Goal: Complete application form: Complete application form

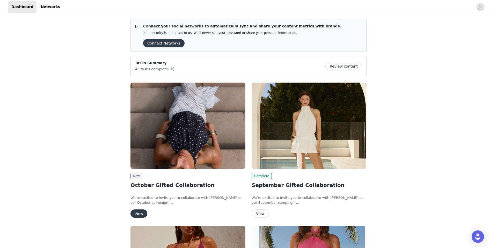
click at [147, 213] on div "View" at bounding box center [188, 214] width 115 height 8
click at [140, 213] on button "View" at bounding box center [139, 214] width 17 height 8
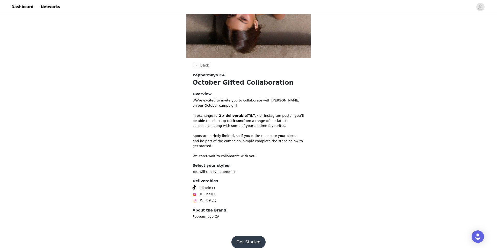
scroll to position [130, 0]
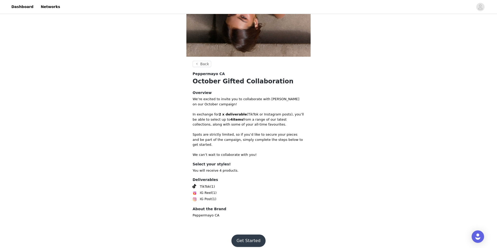
click at [240, 235] on button "Get Started" at bounding box center [249, 241] width 34 height 12
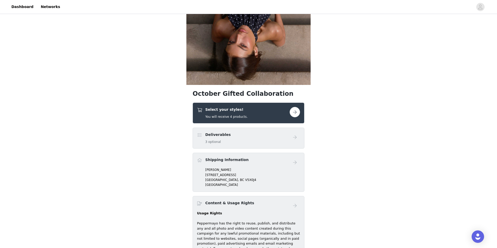
scroll to position [111, 0]
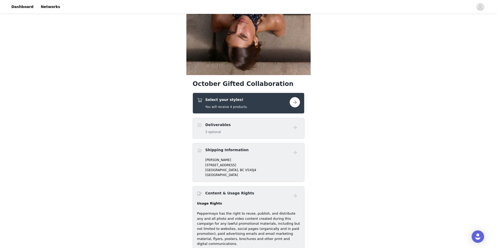
click at [283, 100] on div "Select your styles! You will receive 4 products." at bounding box center [243, 103] width 93 height 12
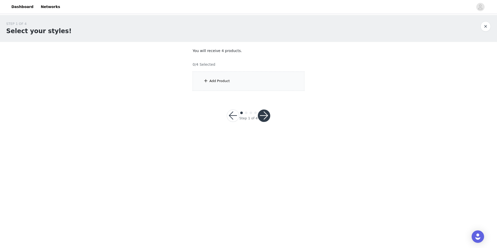
click at [245, 81] on div "Add Product" at bounding box center [249, 80] width 112 height 19
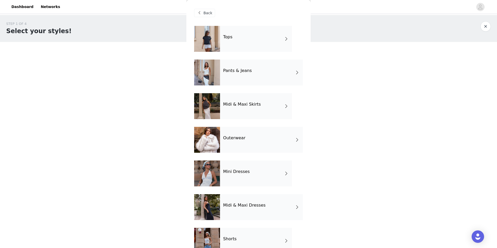
click at [239, 145] on div "Outerwear" at bounding box center [261, 140] width 83 height 26
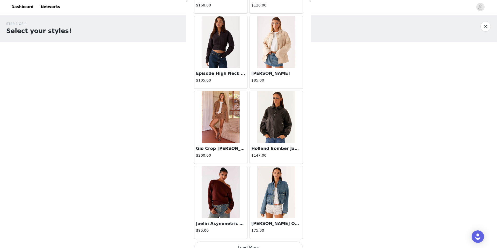
scroll to position [544, 0]
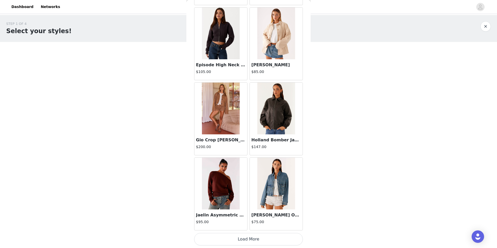
click at [217, 139] on h3 "Gio Crop [PERSON_NAME]" at bounding box center [221, 140] width 50 height 6
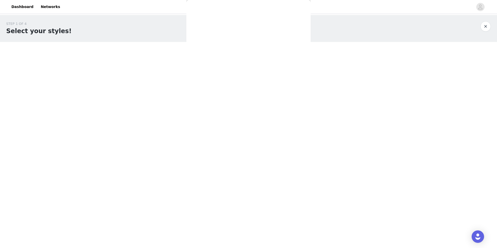
scroll to position [0, 0]
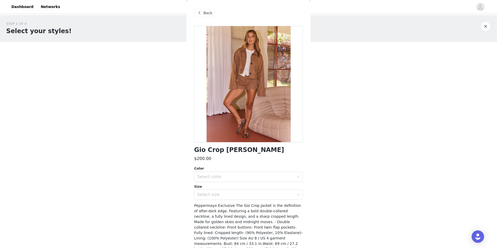
click at [217, 150] on h1 "Gio Crop [PERSON_NAME]" at bounding box center [239, 150] width 90 height 7
copy div "Gio Crop [PERSON_NAME]"
click at [217, 179] on div "Select color" at bounding box center [246, 177] width 99 height 10
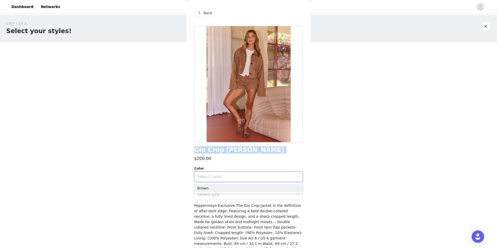
click at [197, 172] on div "Select color" at bounding box center [246, 177] width 99 height 10
click at [218, 175] on div "Select color" at bounding box center [245, 176] width 97 height 5
click at [219, 189] on li "Brown" at bounding box center [248, 188] width 109 height 8
click at [219, 195] on div "Select size" at bounding box center [245, 194] width 97 height 5
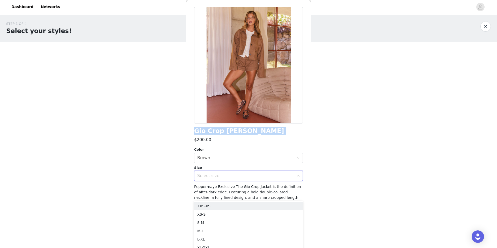
scroll to position [32, 0]
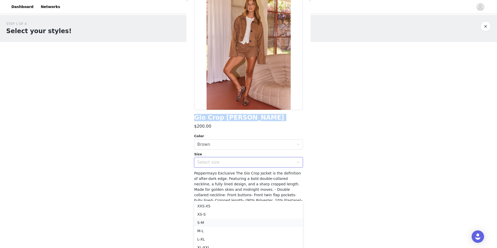
click at [212, 222] on li "S-M" at bounding box center [248, 223] width 109 height 8
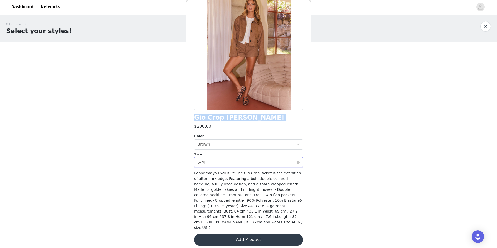
click at [224, 161] on div "Select size S-M" at bounding box center [246, 162] width 99 height 10
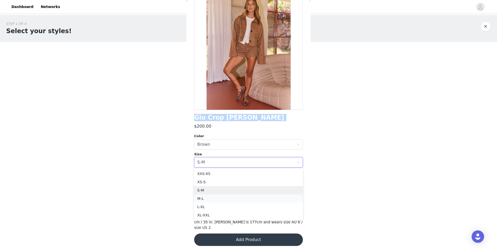
click at [213, 198] on li "M-L" at bounding box center [248, 199] width 109 height 8
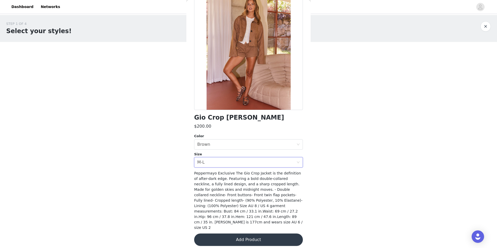
click at [178, 167] on body "Dashboard Networks STEP 1 OF 4 Select your styles! You will receive 4 products.…" at bounding box center [248, 124] width 497 height 248
click at [241, 240] on button "Add Product" at bounding box center [248, 240] width 109 height 12
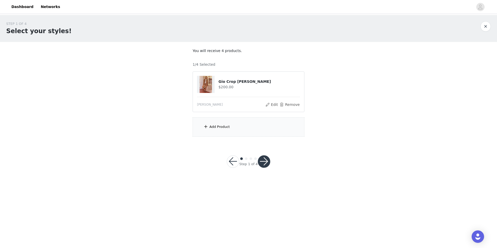
click at [219, 117] on div "Add Product" at bounding box center [249, 126] width 112 height 19
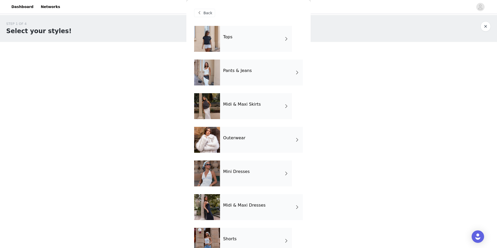
scroll to position [47, 0]
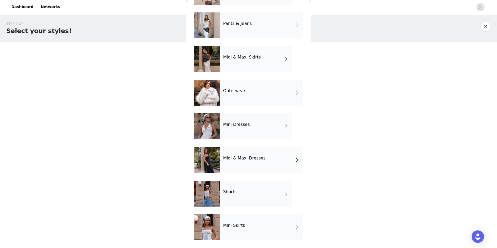
click at [261, 160] on h4 "Midi & Maxi Dresses" at bounding box center [244, 158] width 42 height 5
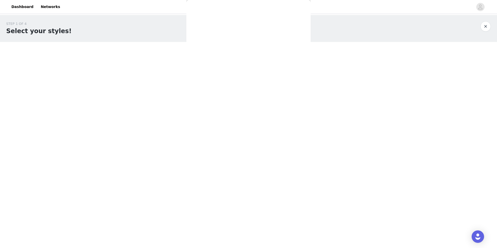
scroll to position [0, 0]
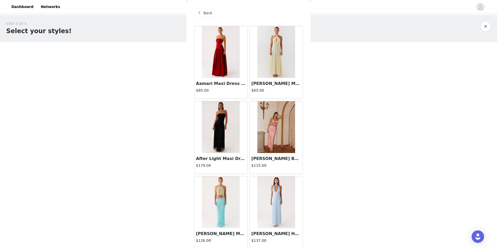
click at [202, 14] on span at bounding box center [199, 13] width 6 height 6
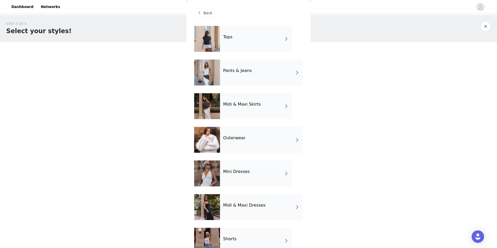
click at [231, 44] on div "Tops" at bounding box center [256, 39] width 72 height 26
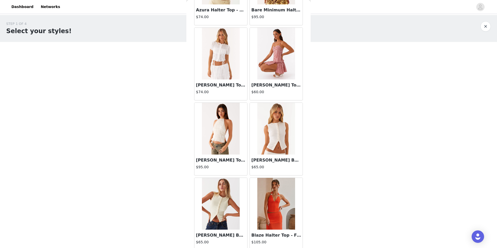
scroll to position [544, 0]
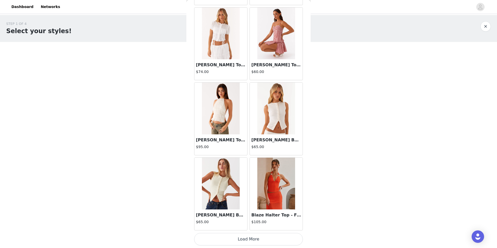
click at [238, 244] on button "Load More" at bounding box center [248, 239] width 109 height 12
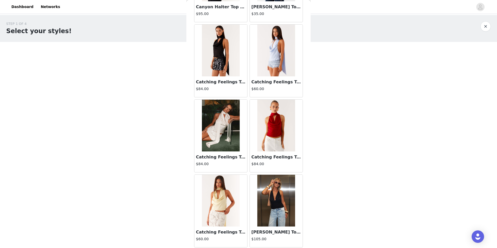
scroll to position [1296, 0]
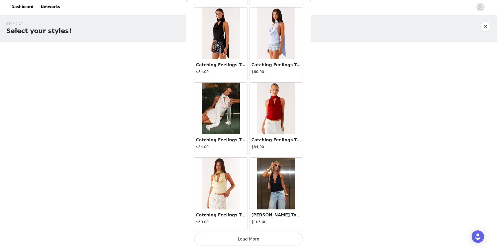
click at [246, 240] on button "Load More" at bounding box center [248, 239] width 109 height 12
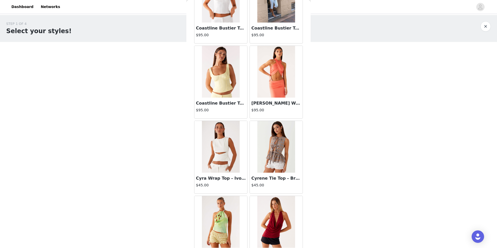
scroll to position [2047, 0]
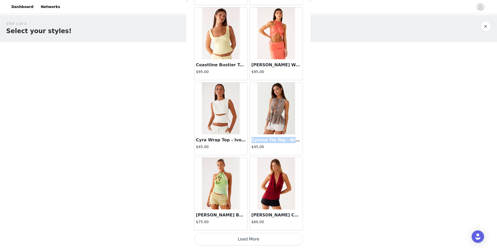
drag, startPoint x: 299, startPoint y: 140, endPoint x: 251, endPoint y: 140, distance: 48.4
click at [251, 140] on div "Cyrene Tie Top - Brown Check $45.00" at bounding box center [276, 144] width 53 height 21
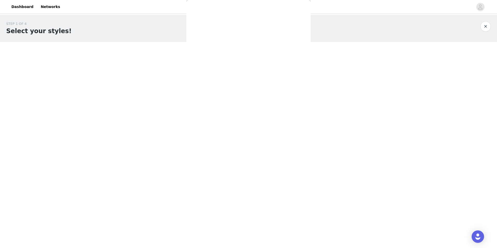
scroll to position [0, 0]
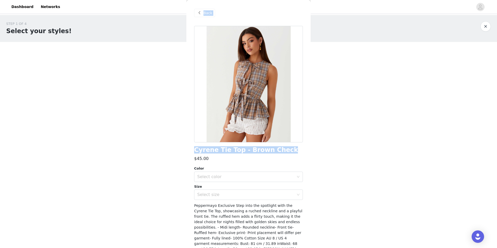
drag, startPoint x: 272, startPoint y: 151, endPoint x: 184, endPoint y: 146, distance: 88.0
click at [184, 146] on div "STEP 1 OF 4 Select your styles! You will receive 4 products. 1/4 Selected Gio C…" at bounding box center [248, 97] width 497 height 165
copy section "Add Product Back Cyrene Tie Top - Brown Check"
click at [203, 18] on div "Back" at bounding box center [248, 13] width 109 height 26
click at [202, 15] on span at bounding box center [199, 13] width 6 height 6
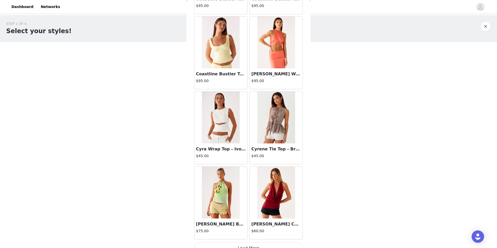
scroll to position [2047, 0]
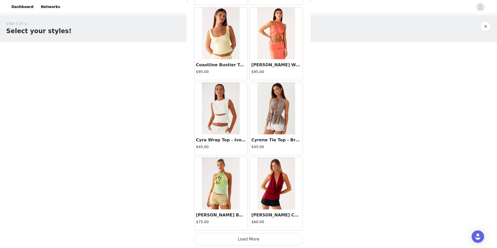
click at [249, 239] on button "Load More" at bounding box center [248, 239] width 109 height 12
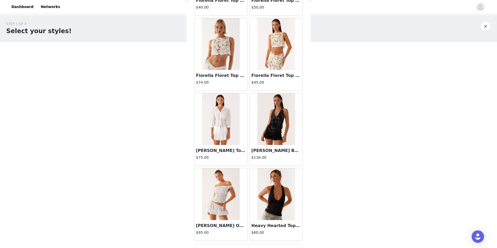
scroll to position [2798, 0]
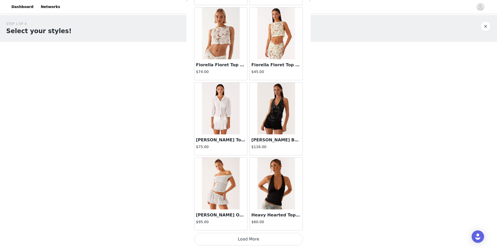
click at [244, 239] on button "Load More" at bounding box center [248, 239] width 109 height 12
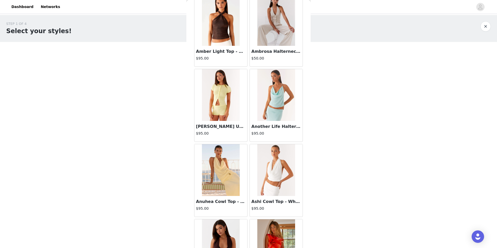
scroll to position [0, 0]
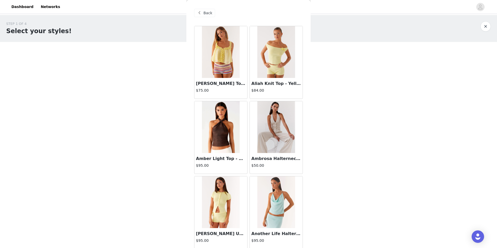
click at [203, 13] on div "Back" at bounding box center [204, 13] width 21 height 8
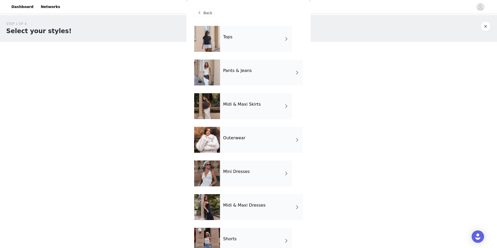
click at [269, 74] on div "Pants & Jeans" at bounding box center [261, 73] width 83 height 26
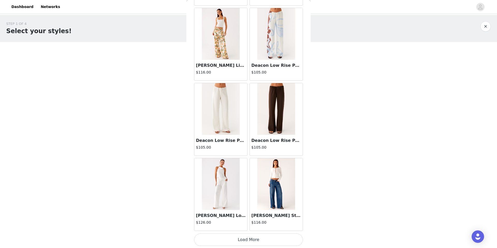
scroll to position [544, 0]
click at [244, 240] on button "Load More" at bounding box center [248, 239] width 109 height 12
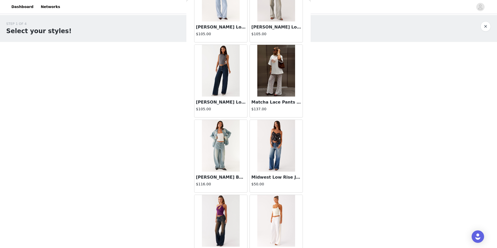
scroll to position [1108, 0]
click at [202, 101] on h3 "[PERSON_NAME] Low Rise Denim Jeans - Washed Denim" at bounding box center [221, 102] width 50 height 6
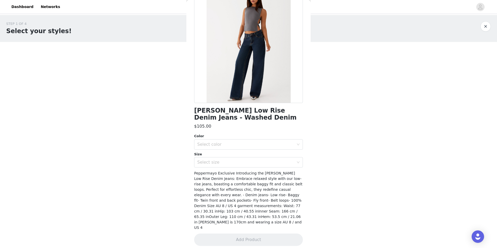
scroll to position [0, 0]
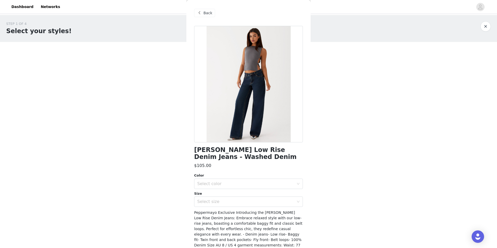
click at [209, 14] on span "Back" at bounding box center [208, 12] width 9 height 5
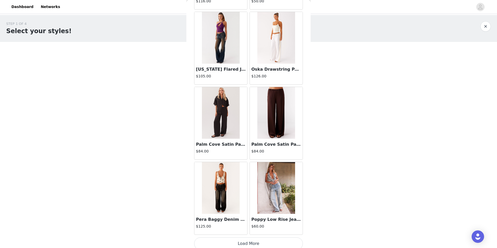
scroll to position [1296, 0]
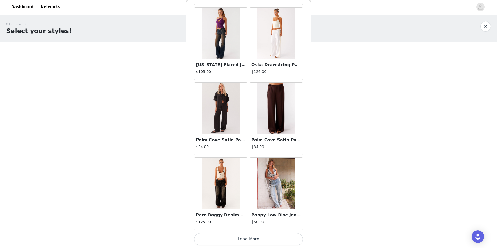
click at [231, 238] on button "Load More" at bounding box center [248, 239] width 109 height 12
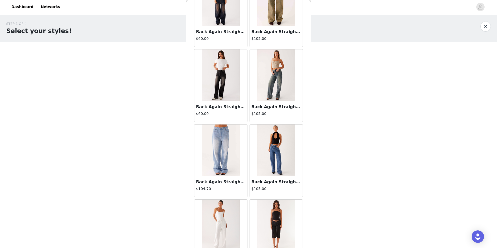
scroll to position [0, 0]
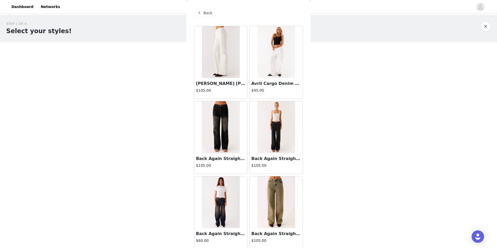
click at [210, 10] on div "Back" at bounding box center [204, 13] width 21 height 8
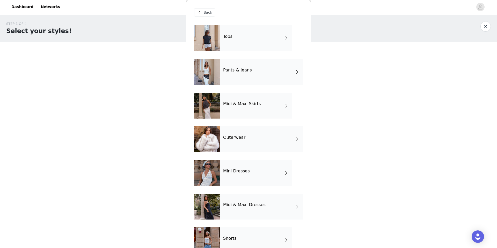
scroll to position [47, 0]
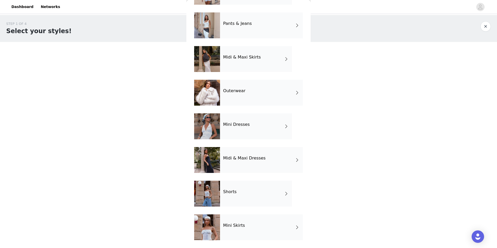
click at [247, 101] on div "Outerwear" at bounding box center [261, 93] width 83 height 26
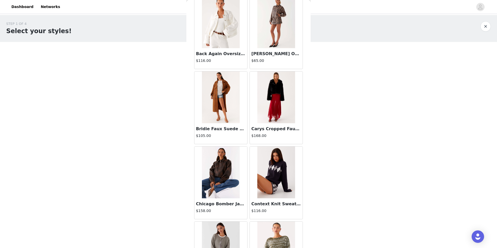
scroll to position [190, 0]
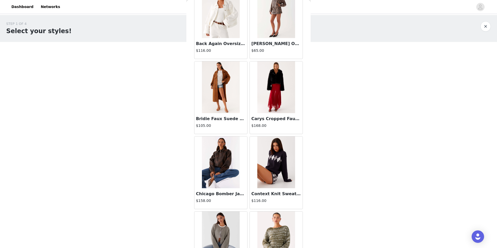
click at [226, 100] on img at bounding box center [221, 87] width 38 height 52
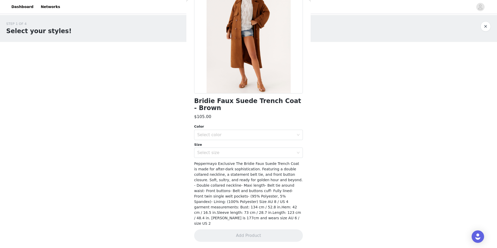
scroll to position [0, 0]
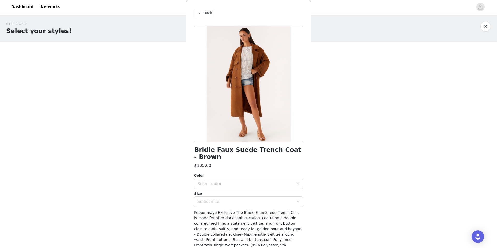
click at [199, 10] on span at bounding box center [199, 13] width 6 height 6
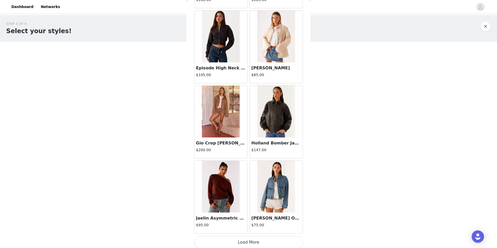
scroll to position [544, 0]
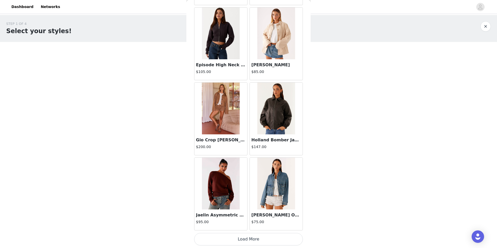
click at [244, 235] on button "Load More" at bounding box center [248, 239] width 109 height 12
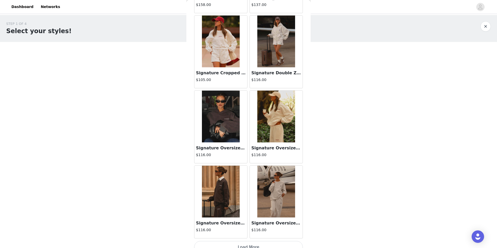
scroll to position [1296, 0]
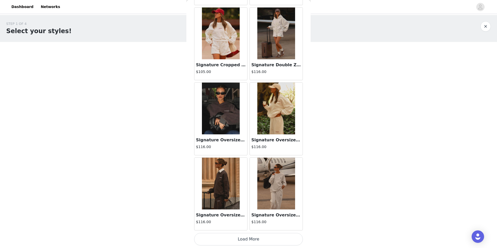
click at [239, 245] on button "Load More" at bounding box center [248, 239] width 109 height 12
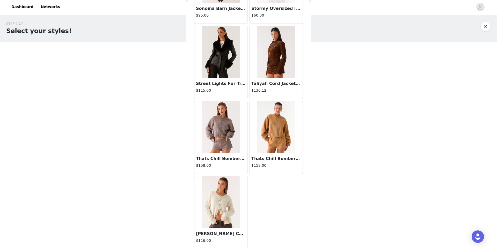
scroll to position [1655, 0]
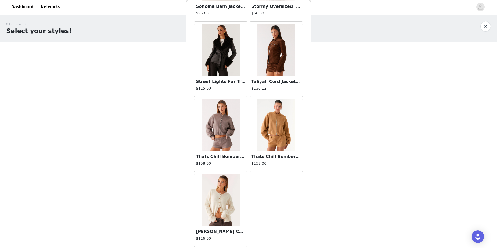
click at [221, 233] on h3 "[PERSON_NAME] Cardigan - Ivory" at bounding box center [221, 232] width 50 height 6
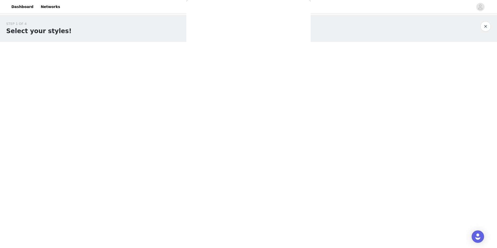
click at [221, 233] on div "Back [US_STATE] Bomber Jacket - Red $95.00 Back Again Oversized Denim Jacket - …" at bounding box center [248, 124] width 124 height 248
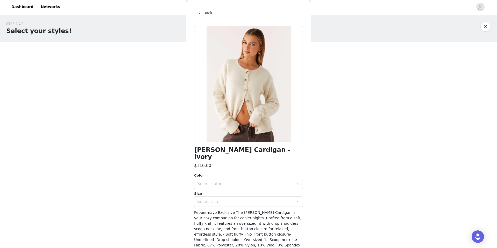
click at [233, 146] on div "[PERSON_NAME] Cardigan - Ivory $116.00 Color Select color Size Select size Pepp…" at bounding box center [248, 159] width 109 height 266
copy div "[PERSON_NAME] Cardigan - Ivory"
drag, startPoint x: 255, startPoint y: 169, endPoint x: 253, endPoint y: 171, distance: 3.1
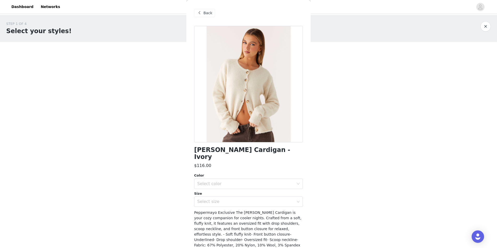
click at [254, 173] on div "Color" at bounding box center [248, 175] width 109 height 5
click at [250, 179] on div "Select color" at bounding box center [246, 184] width 99 height 10
click at [242, 186] on li "Ivory" at bounding box center [248, 188] width 109 height 8
click at [241, 199] on div "Select size" at bounding box center [245, 201] width 97 height 5
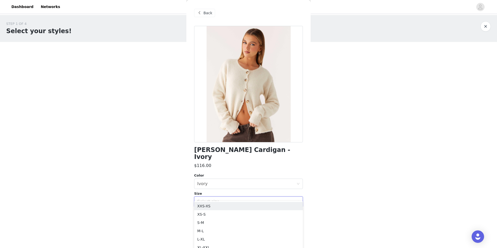
click at [239, 199] on div "Select size" at bounding box center [245, 201] width 97 height 5
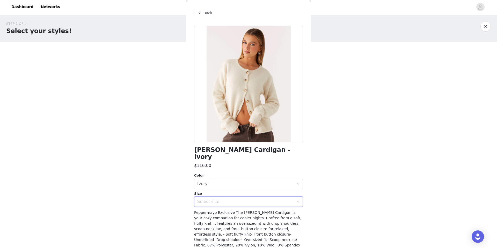
click at [239, 199] on div "Select size" at bounding box center [245, 201] width 97 height 5
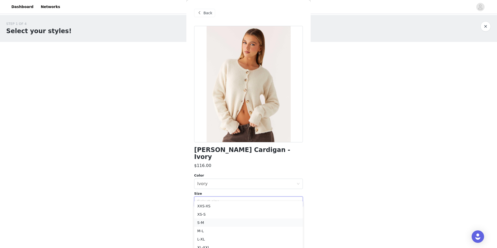
click at [224, 221] on li "S-M" at bounding box center [248, 223] width 109 height 8
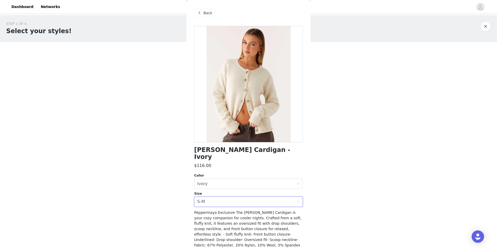
scroll to position [32, 0]
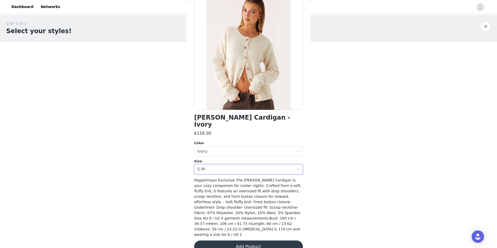
click at [249, 241] on button "Add Product" at bounding box center [248, 247] width 109 height 12
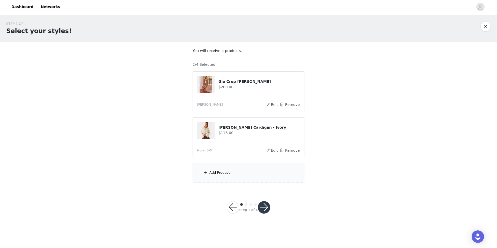
click at [219, 180] on div "Add Product" at bounding box center [249, 172] width 112 height 19
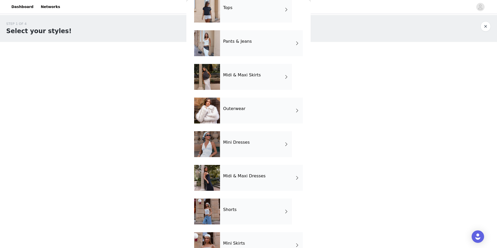
scroll to position [47, 0]
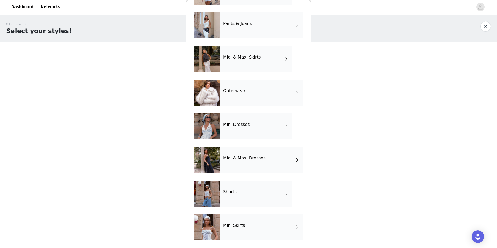
click at [227, 231] on div "Mini Skirts" at bounding box center [261, 227] width 83 height 26
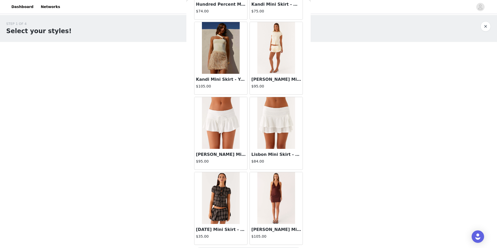
scroll to position [544, 0]
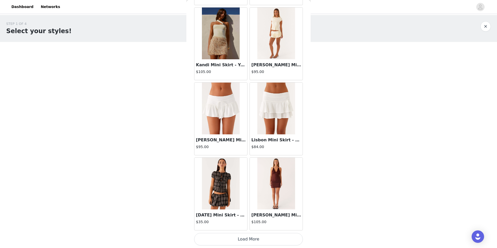
click at [240, 244] on button "Load More" at bounding box center [248, 239] width 109 height 12
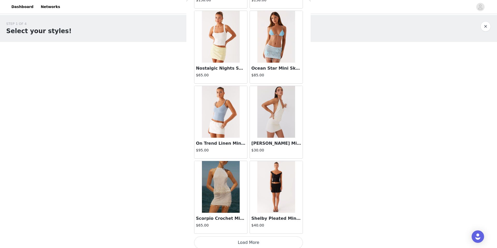
scroll to position [1296, 0]
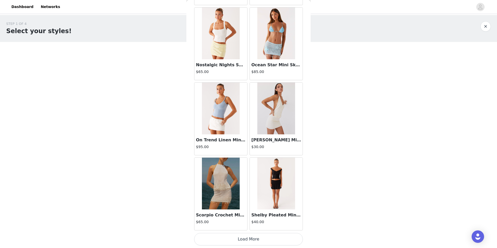
click at [253, 236] on button "Load More" at bounding box center [248, 239] width 109 height 12
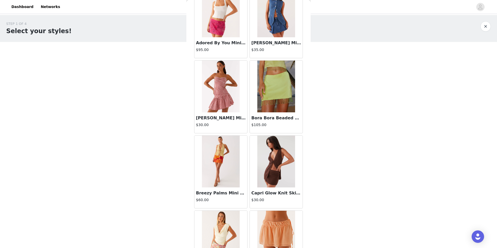
scroll to position [0, 0]
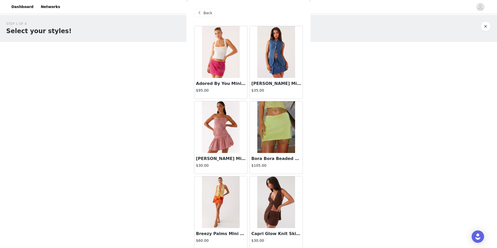
click at [202, 12] on span at bounding box center [199, 13] width 6 height 6
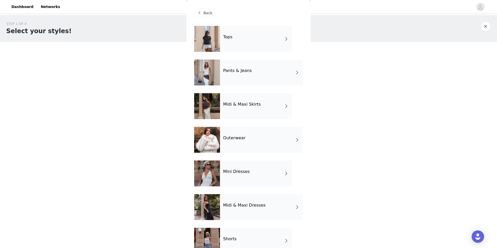
click at [246, 109] on div "Midi & Maxi Skirts" at bounding box center [256, 106] width 72 height 26
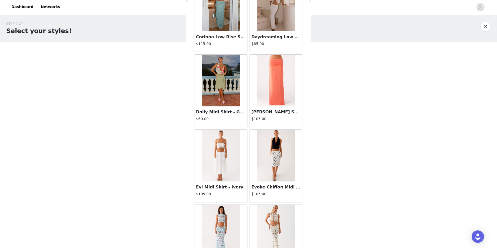
scroll to position [544, 0]
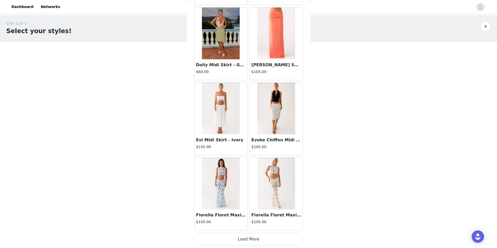
click at [250, 238] on button "Load More" at bounding box center [248, 239] width 109 height 12
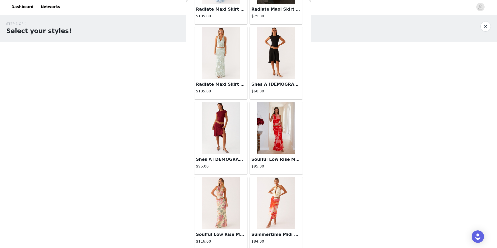
scroll to position [1296, 0]
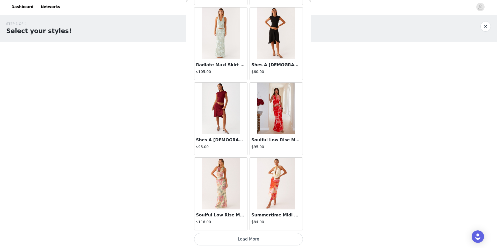
click at [247, 236] on button "Load More" at bounding box center [248, 239] width 109 height 12
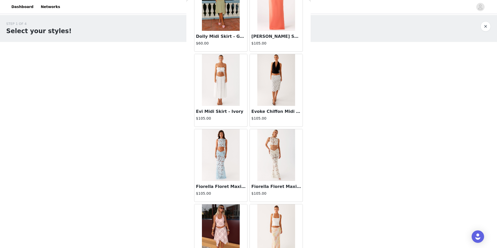
scroll to position [573, 0]
click at [273, 99] on img at bounding box center [276, 80] width 38 height 52
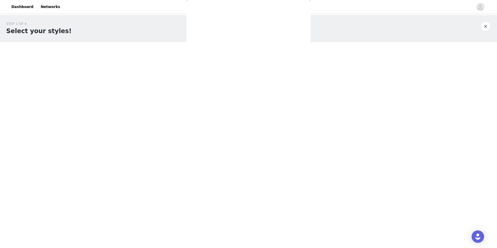
scroll to position [0, 0]
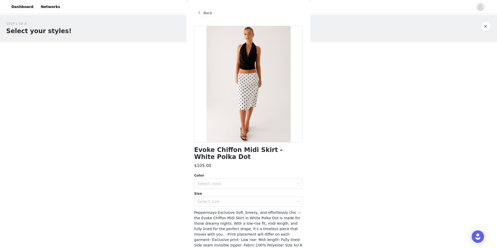
click at [204, 153] on h1 "Evoke Chiffon Midi Skirt - White Polka Dot" at bounding box center [248, 154] width 109 height 14
copy div "Evoke Chiffon Midi Skirt - White Polka Dot"
click at [251, 190] on div "Color Select color Size Select size" at bounding box center [248, 190] width 109 height 34
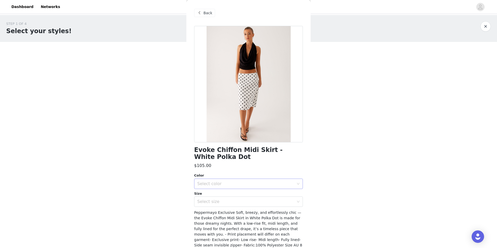
click at [224, 185] on div "Select color" at bounding box center [245, 183] width 97 height 5
click at [220, 191] on li "White Polka Dot" at bounding box center [248, 195] width 109 height 8
click at [218, 199] on div "Select size" at bounding box center [245, 201] width 97 height 5
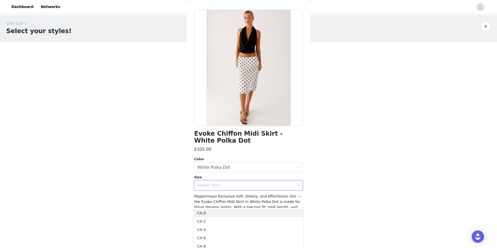
scroll to position [20, 0]
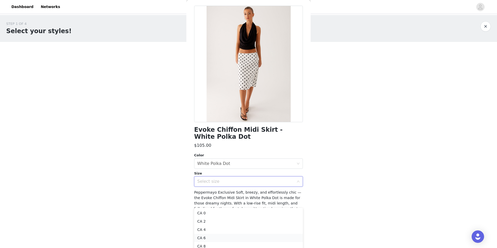
click at [209, 240] on li "CA 6" at bounding box center [248, 238] width 109 height 8
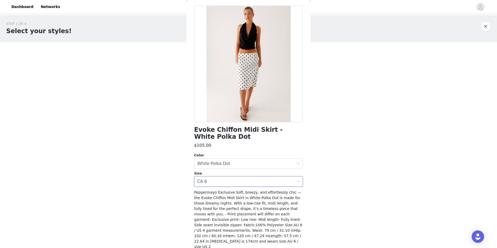
click at [168, 219] on div "STEP 1 OF 4 Select your styles! You will receive 4 products. 2/4 Selected Gio C…" at bounding box center [248, 120] width 497 height 211
click at [215, 185] on div "Select size CA 6" at bounding box center [246, 182] width 99 height 10
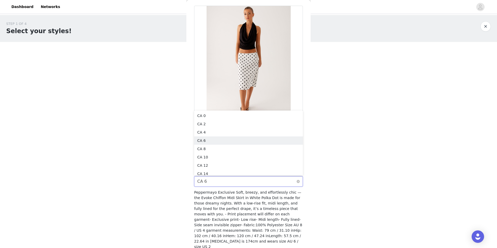
click at [215, 185] on div "Select size CA 6" at bounding box center [246, 182] width 99 height 10
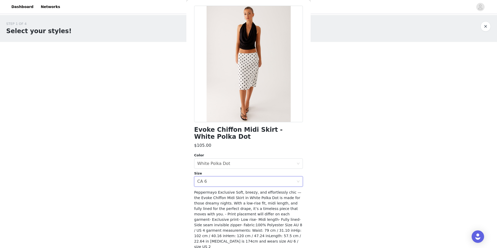
scroll to position [39, 0]
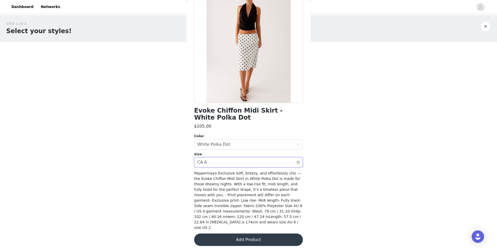
click at [233, 159] on div "Select size CA 6" at bounding box center [246, 162] width 99 height 10
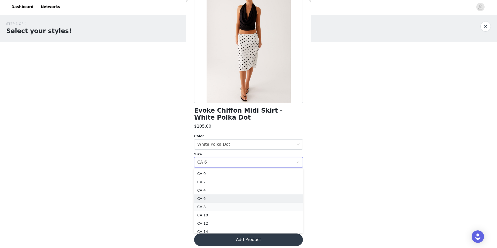
click at [207, 206] on li "CA 8" at bounding box center [248, 207] width 109 height 8
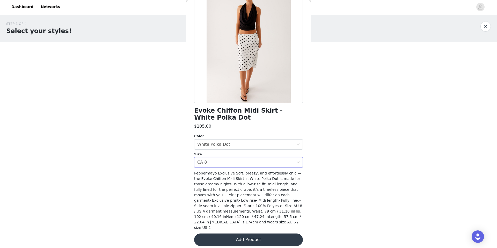
click at [226, 234] on button "Add Product" at bounding box center [248, 240] width 109 height 12
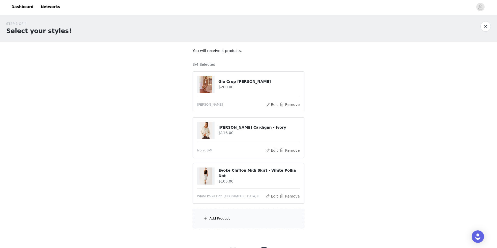
click at [226, 211] on div "Add Product" at bounding box center [249, 218] width 112 height 19
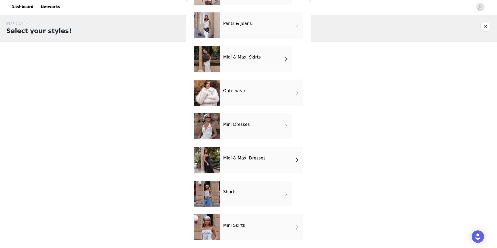
scroll to position [24, 0]
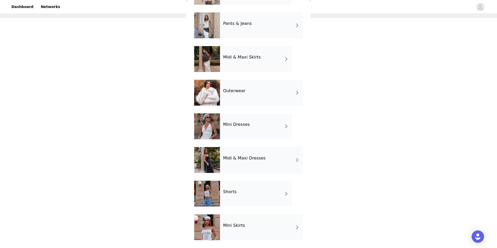
click at [243, 152] on div "Midi & Maxi Dresses" at bounding box center [261, 160] width 83 height 26
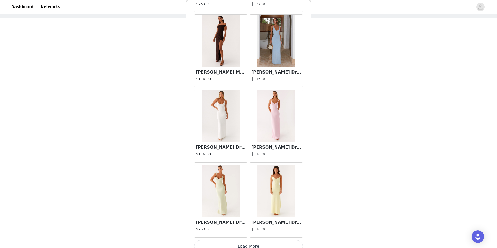
scroll to position [544, 0]
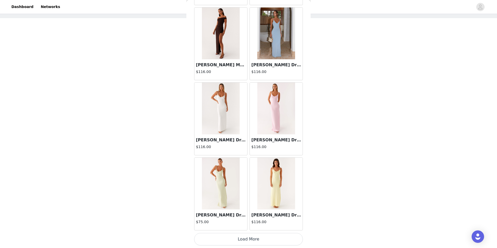
click at [232, 239] on button "Load More" at bounding box center [248, 239] width 109 height 12
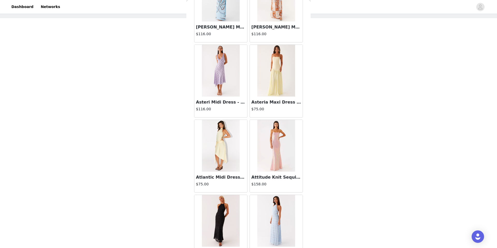
scroll to position [1296, 0]
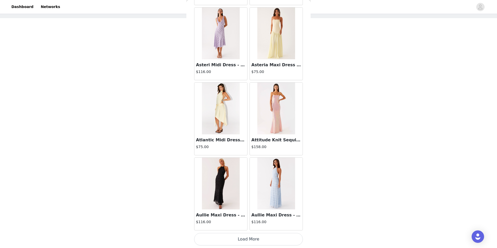
click at [250, 236] on button "Load More" at bounding box center [248, 239] width 109 height 12
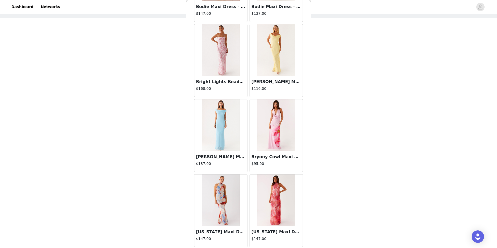
scroll to position [2047, 0]
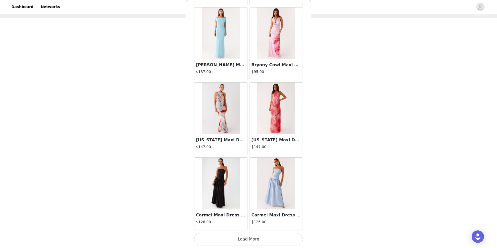
click at [238, 243] on button "Load More" at bounding box center [248, 239] width 109 height 12
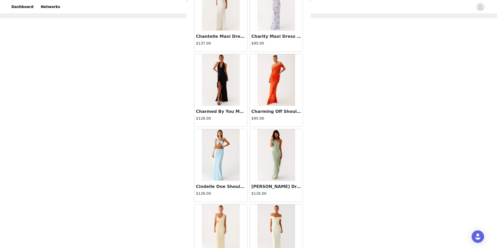
scroll to position [2798, 0]
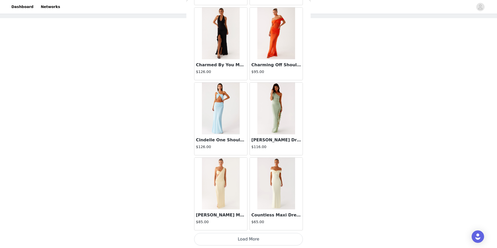
click at [243, 238] on button "Load More" at bounding box center [248, 239] width 109 height 12
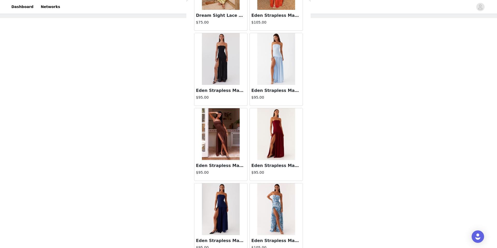
scroll to position [3549, 0]
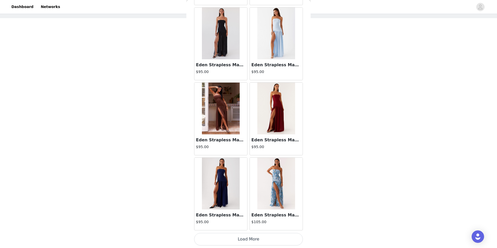
click at [245, 229] on div "Eden Strapless Maxi Dress - Navy $95.00" at bounding box center [221, 220] width 53 height 21
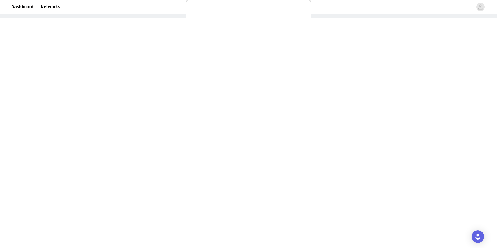
click at [247, 239] on div "Back Aamari Maxi Dress - Red $85.00 [PERSON_NAME] Maxi Dress - Lemon $65.00 Aft…" at bounding box center [248, 124] width 124 height 248
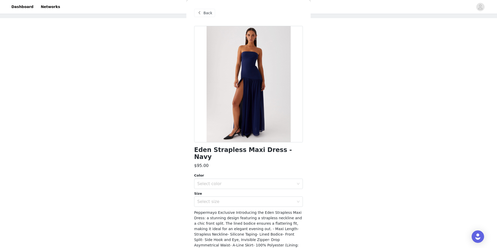
click at [206, 15] on span "Back" at bounding box center [208, 12] width 9 height 5
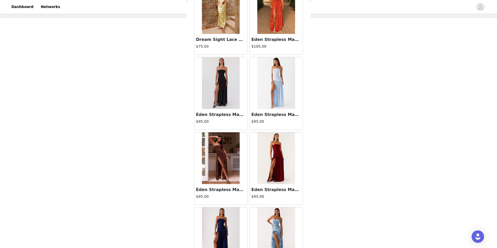
scroll to position [3549, 0]
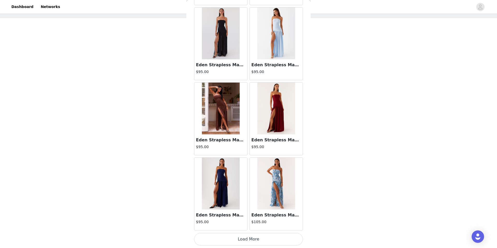
click at [251, 242] on button "Load More" at bounding box center [248, 239] width 109 height 12
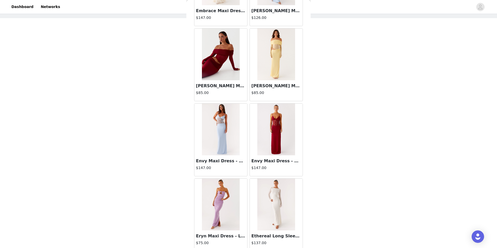
scroll to position [4300, 0]
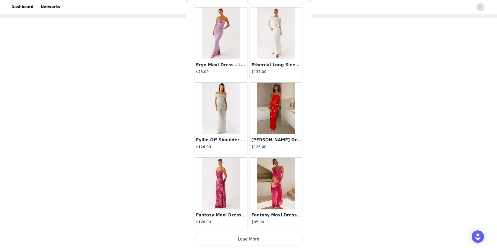
click at [235, 240] on button "Load More" at bounding box center [248, 239] width 109 height 12
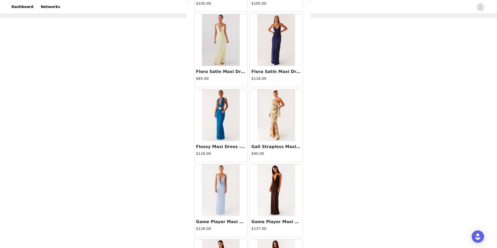
scroll to position [5051, 0]
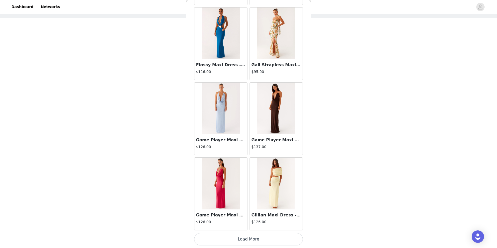
click at [253, 240] on button "Load More" at bounding box center [248, 239] width 109 height 12
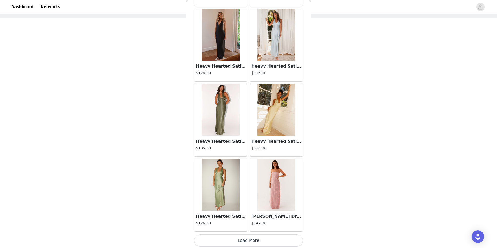
scroll to position [5803, 0]
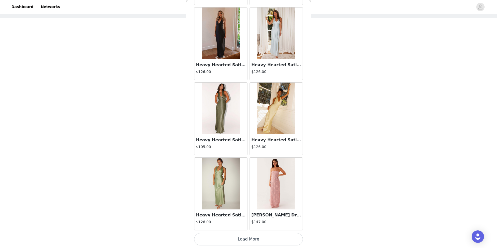
click at [246, 242] on button "Load More" at bounding box center [248, 239] width 109 height 12
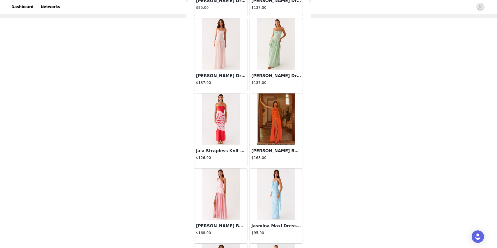
scroll to position [6554, 0]
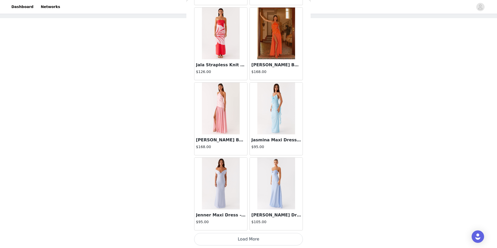
click at [244, 239] on button "Load More" at bounding box center [248, 239] width 109 height 12
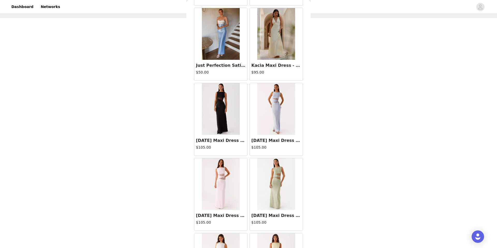
scroll to position [7305, 0]
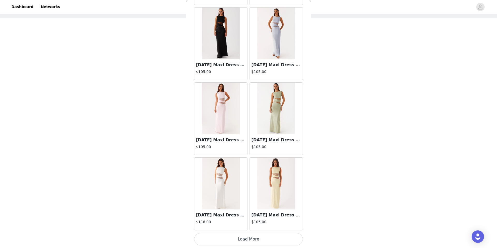
click at [245, 241] on button "Load More" at bounding box center [248, 239] width 109 height 12
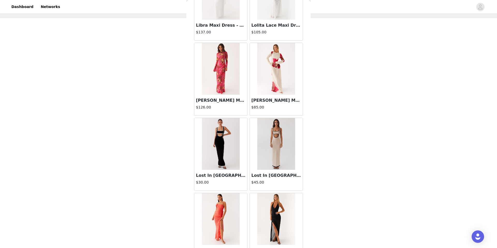
scroll to position [8056, 0]
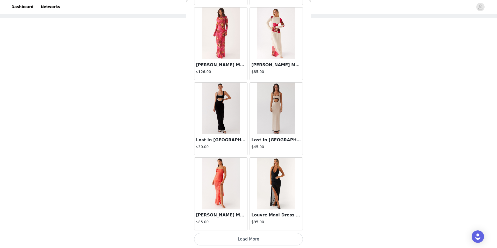
click at [246, 239] on button "Load More" at bounding box center [248, 239] width 109 height 12
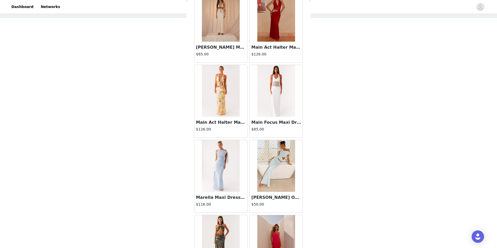
scroll to position [8807, 0]
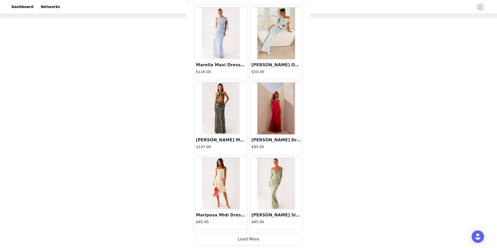
click at [249, 242] on button "Load More" at bounding box center [248, 239] width 109 height 12
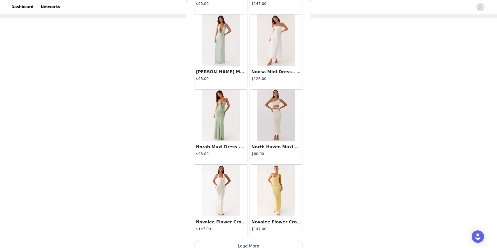
scroll to position [9558, 0]
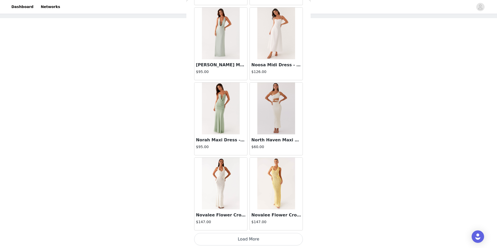
click at [245, 237] on button "Load More" at bounding box center [248, 239] width 109 height 12
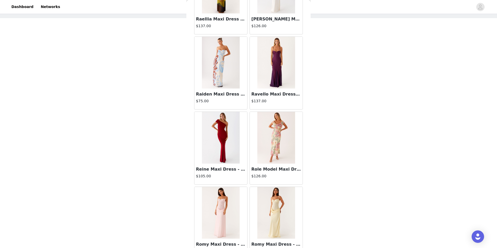
scroll to position [10309, 0]
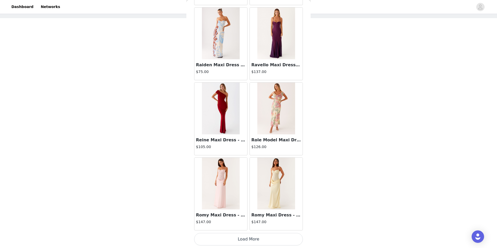
click at [247, 238] on button "Load More" at bounding box center [248, 239] width 109 height 12
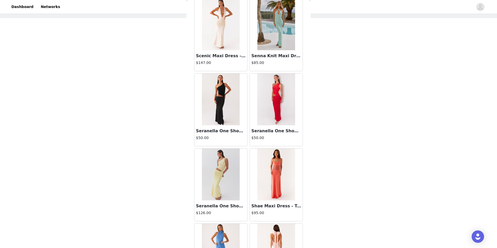
scroll to position [11061, 0]
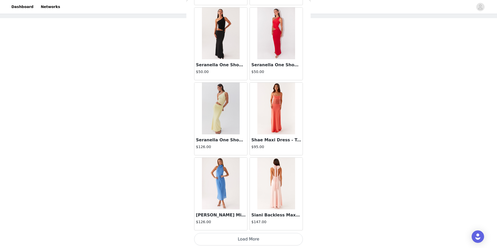
click at [246, 238] on button "Load More" at bounding box center [248, 239] width 109 height 12
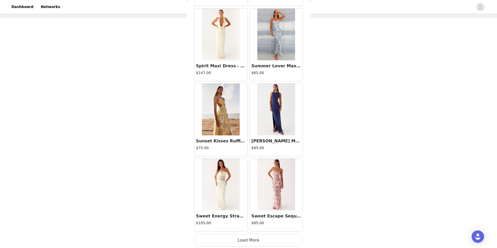
scroll to position [11812, 0]
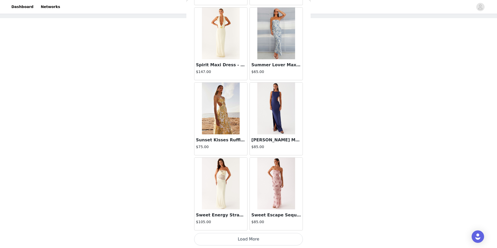
click at [230, 242] on button "Load More" at bounding box center [248, 239] width 109 height 12
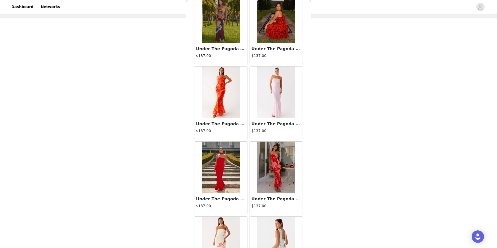
scroll to position [12563, 0]
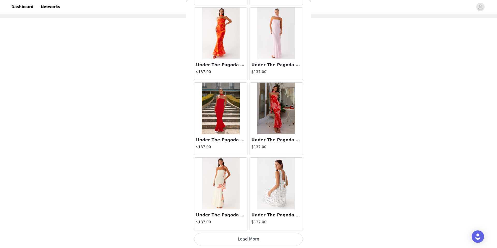
click at [252, 242] on button "Load More" at bounding box center [248, 239] width 109 height 12
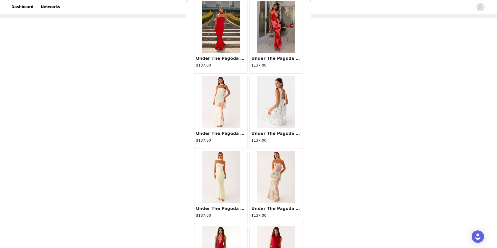
scroll to position [12664, 0]
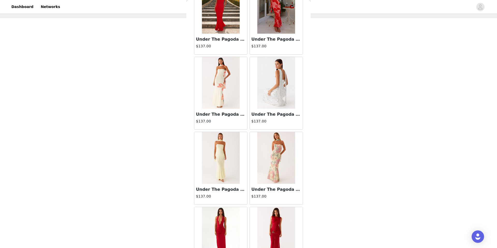
click at [272, 83] on img at bounding box center [276, 83] width 38 height 52
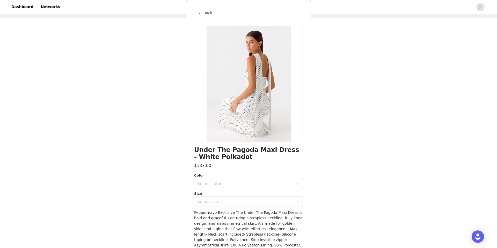
scroll to position [2, 0]
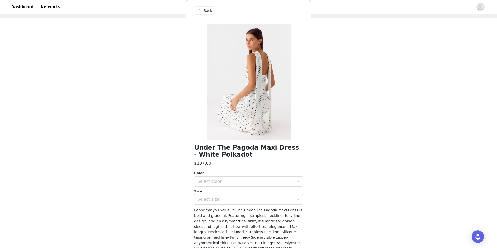
click at [209, 146] on h1 "Under The Pagoda Maxi Dress - White Polkadot" at bounding box center [248, 151] width 109 height 14
copy div "Under The Pagoda Maxi Dress - White Polkadot"
click at [204, 12] on span "Back" at bounding box center [208, 10] width 9 height 5
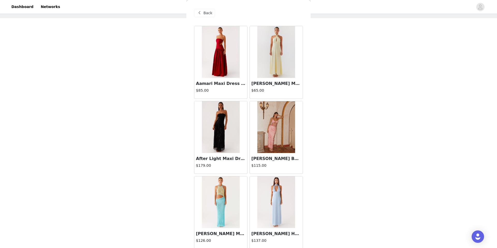
scroll to position [0, 0]
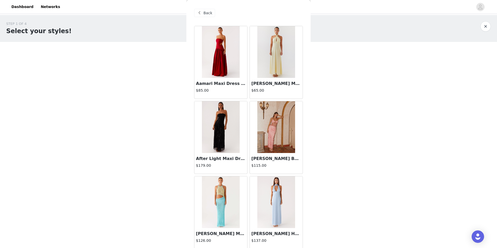
click at [206, 13] on span "Back" at bounding box center [208, 12] width 9 height 5
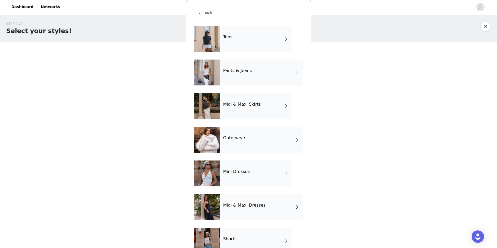
scroll to position [47, 0]
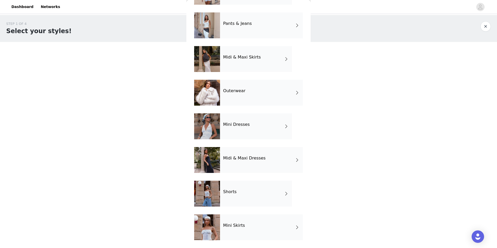
click at [248, 127] on div "Mini Dresses" at bounding box center [256, 126] width 72 height 26
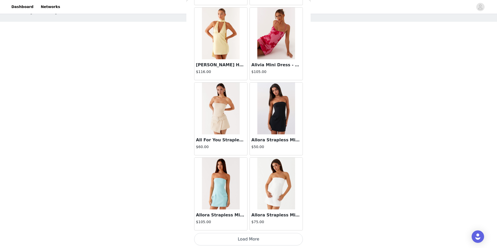
scroll to position [24, 0]
click at [250, 234] on button "Load More" at bounding box center [248, 239] width 109 height 12
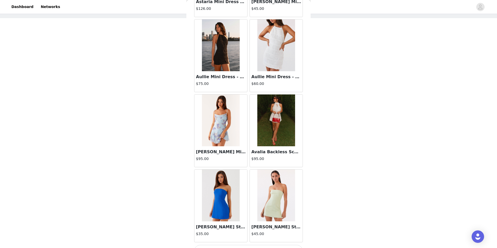
scroll to position [1296, 0]
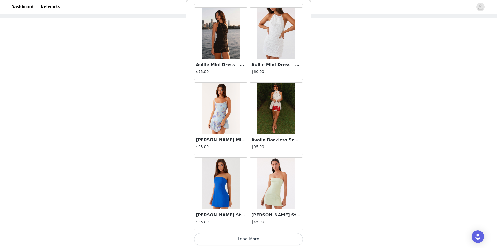
click at [246, 240] on button "Load More" at bounding box center [248, 239] width 109 height 12
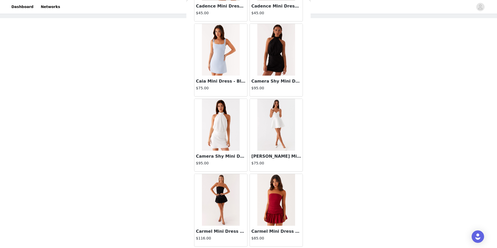
scroll to position [2047, 0]
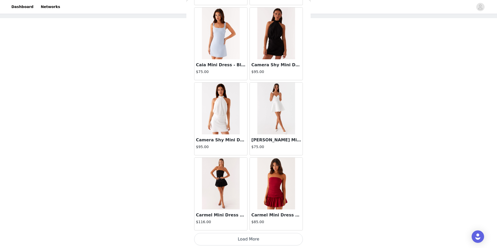
click at [254, 241] on button "Load More" at bounding box center [248, 239] width 109 height 12
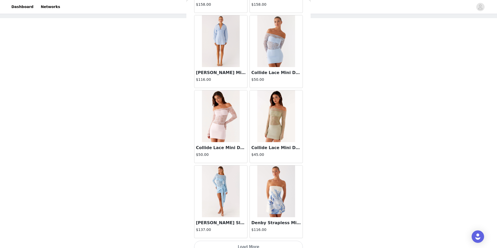
scroll to position [2798, 0]
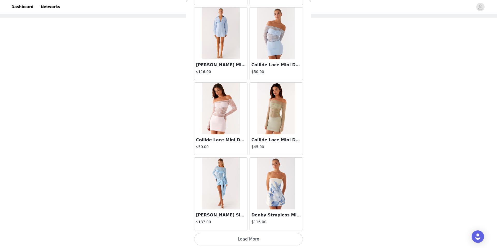
click at [247, 237] on button "Load More" at bounding box center [248, 239] width 109 height 12
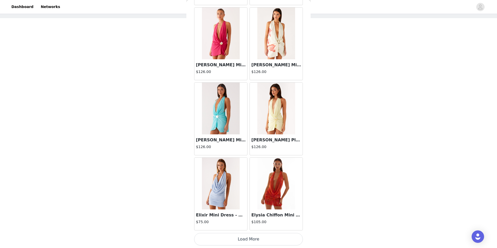
click at [247, 236] on button "Load More" at bounding box center [248, 239] width 109 height 12
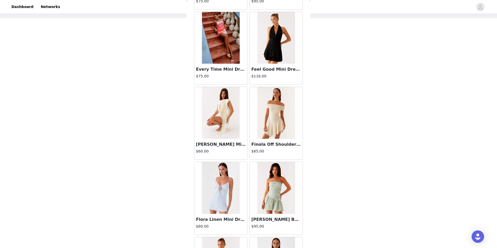
scroll to position [4300, 0]
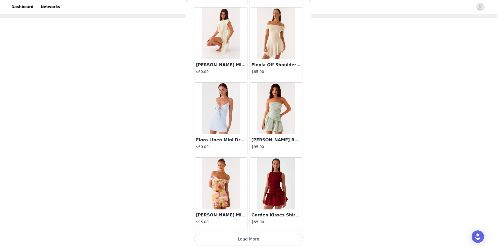
click at [251, 240] on button "Load More" at bounding box center [248, 239] width 109 height 12
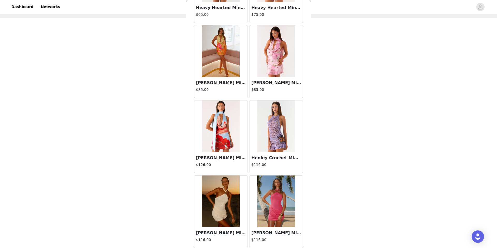
scroll to position [5051, 0]
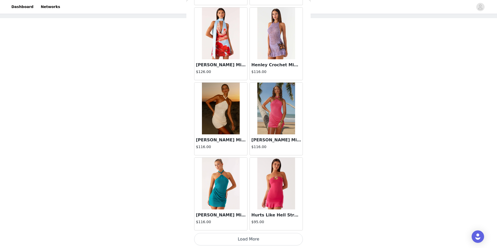
click at [259, 238] on button "Load More" at bounding box center [248, 239] width 109 height 12
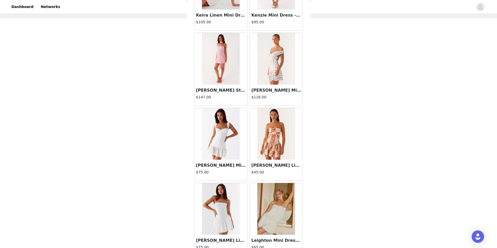
scroll to position [5803, 0]
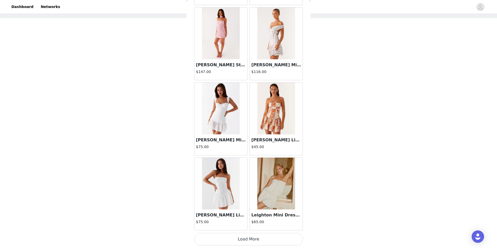
click at [252, 241] on button "Load More" at bounding box center [248, 239] width 109 height 12
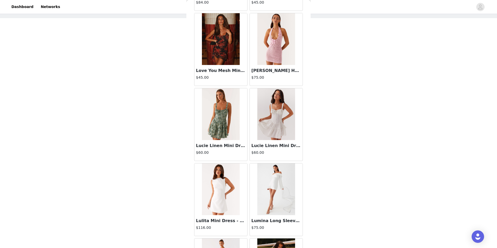
scroll to position [6554, 0]
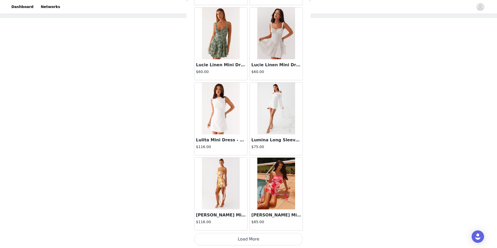
click at [253, 243] on button "Load More" at bounding box center [248, 239] width 109 height 12
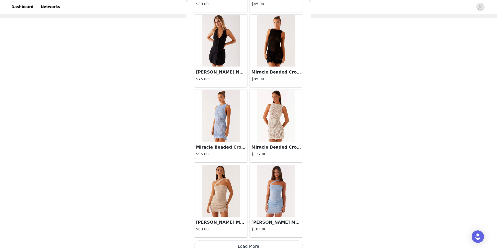
scroll to position [7305, 0]
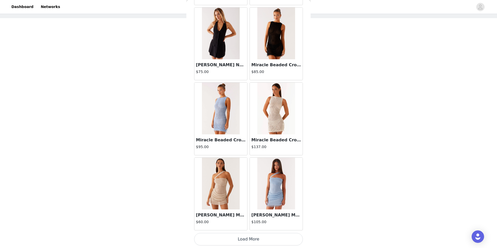
click at [238, 236] on button "Load More" at bounding box center [248, 239] width 109 height 12
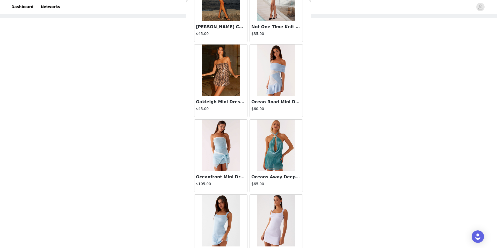
scroll to position [8056, 0]
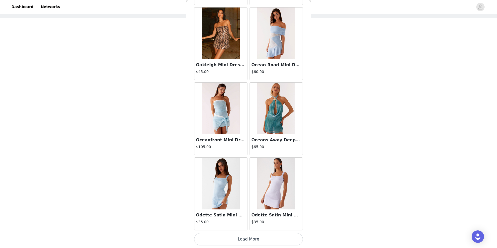
click at [247, 242] on button "Load More" at bounding box center [248, 239] width 109 height 12
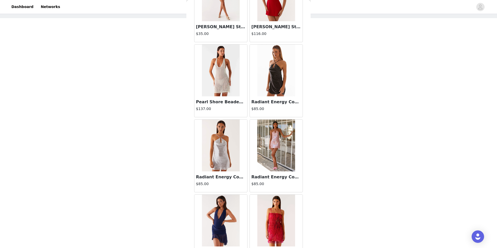
scroll to position [8807, 0]
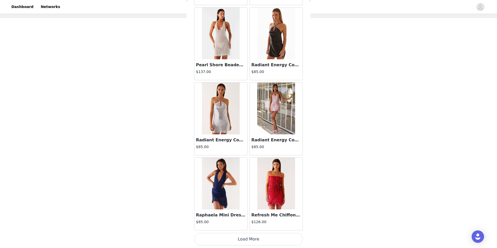
click at [257, 240] on button "Load More" at bounding box center [248, 239] width 109 height 12
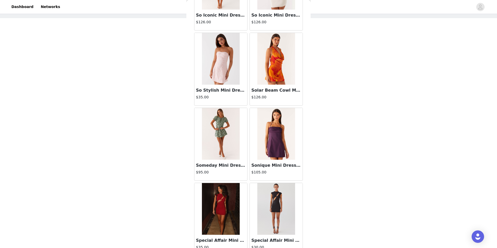
scroll to position [9558, 0]
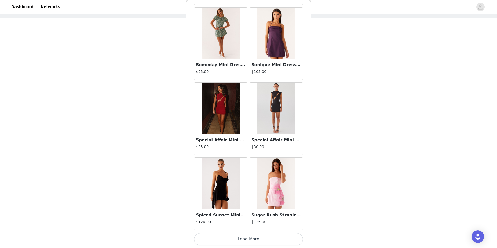
click at [250, 238] on button "Load More" at bounding box center [248, 239] width 109 height 12
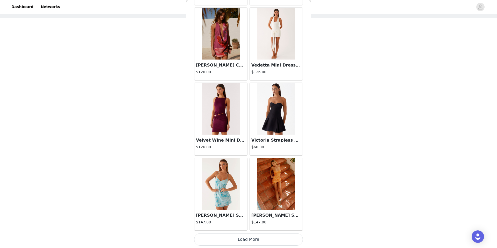
scroll to position [10309, 0]
click at [255, 239] on button "Load More" at bounding box center [248, 239] width 109 height 12
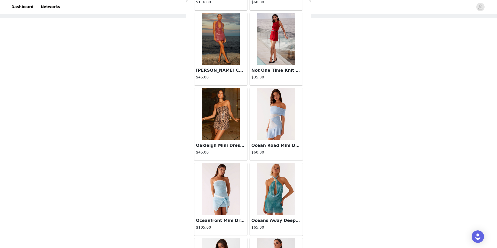
scroll to position [7916, 0]
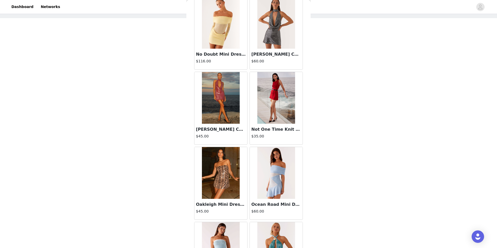
drag, startPoint x: 311, startPoint y: 176, endPoint x: 304, endPoint y: 166, distance: 12.0
click at [317, 132] on div "STEP 1 OF 4 Select your styles! You will receive 4 products. 3/4 Selected Gio C…" at bounding box center [248, 101] width 497 height 220
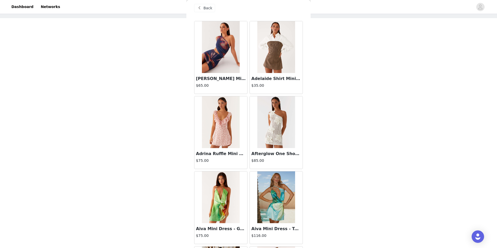
scroll to position [0, 0]
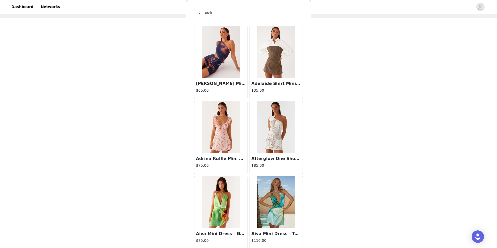
click at [211, 14] on span "Back" at bounding box center [208, 12] width 9 height 5
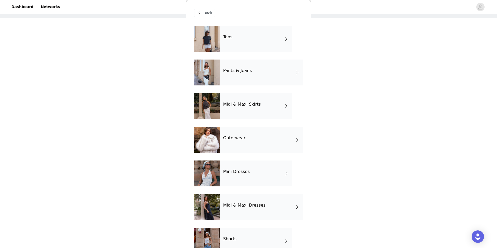
scroll to position [0, 0]
click at [246, 51] on div "Tops" at bounding box center [256, 39] width 72 height 26
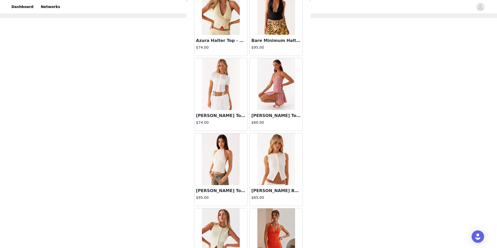
scroll to position [544, 0]
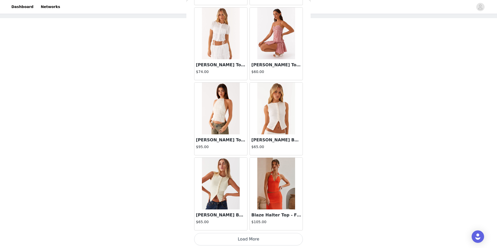
click at [241, 239] on button "Load More" at bounding box center [248, 239] width 109 height 12
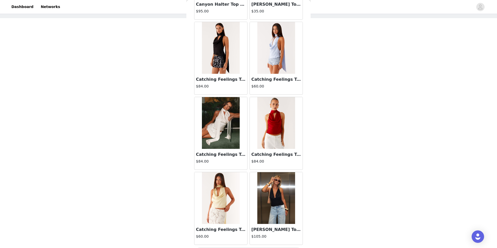
scroll to position [1296, 0]
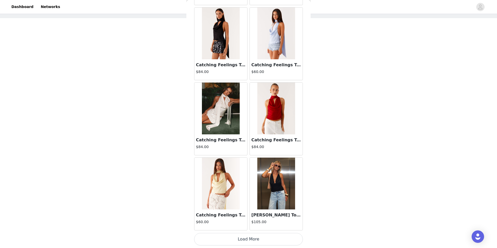
click at [249, 242] on button "Load More" at bounding box center [248, 239] width 109 height 12
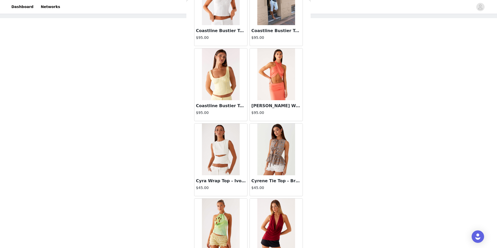
scroll to position [2047, 0]
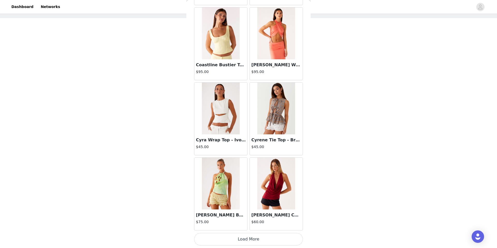
click at [248, 240] on button "Load More" at bounding box center [248, 239] width 109 height 12
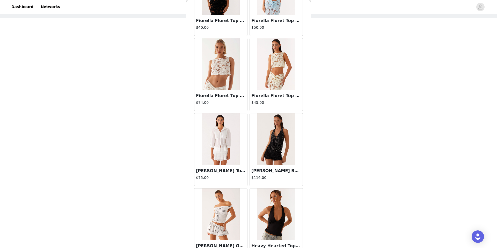
scroll to position [2798, 0]
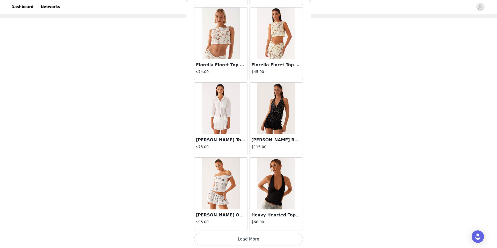
click at [248, 243] on button "Load More" at bounding box center [248, 239] width 109 height 12
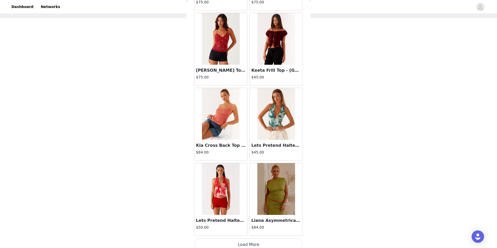
scroll to position [3549, 0]
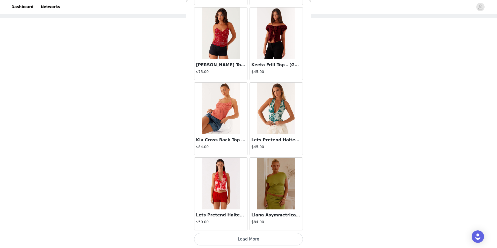
click at [246, 245] on button "Load More" at bounding box center [248, 239] width 109 height 12
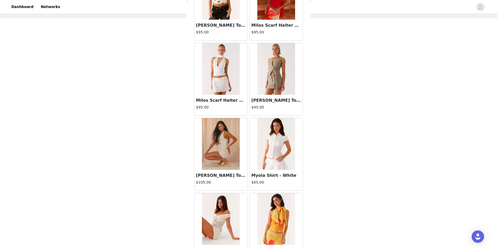
scroll to position [4300, 0]
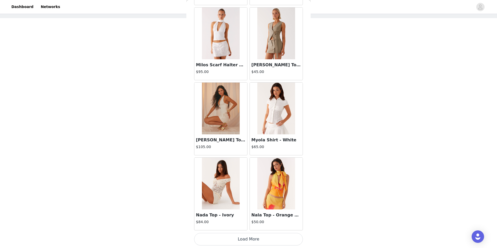
click at [243, 238] on button "Load More" at bounding box center [248, 239] width 109 height 12
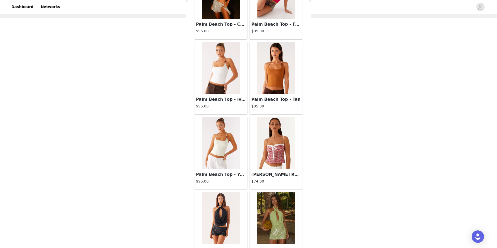
scroll to position [5051, 0]
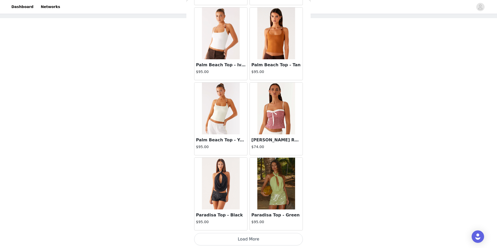
click at [246, 238] on button "Load More" at bounding box center [248, 239] width 109 height 12
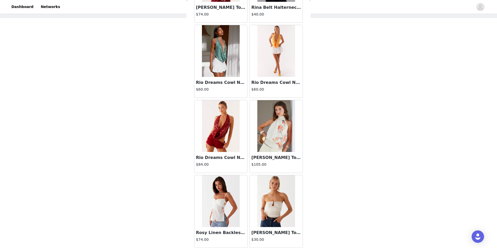
scroll to position [5803, 0]
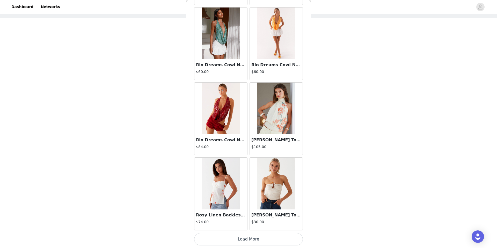
click at [243, 238] on button "Load More" at bounding box center [248, 239] width 109 height 12
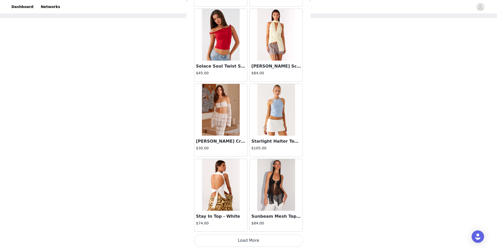
scroll to position [6554, 0]
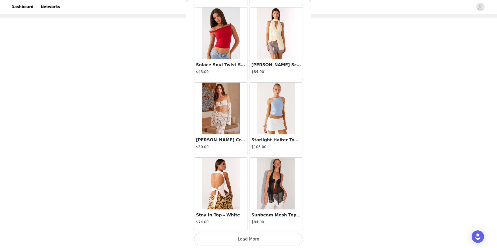
click at [248, 234] on button "Load More" at bounding box center [248, 239] width 109 height 12
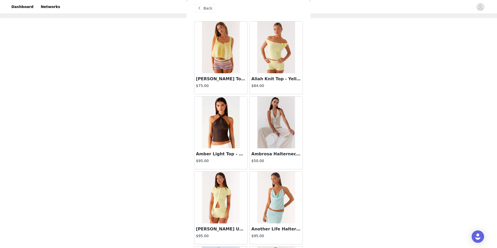
scroll to position [0, 0]
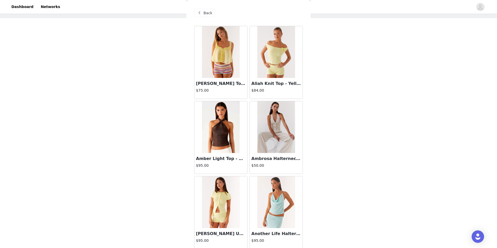
click at [204, 9] on div "Back" at bounding box center [204, 13] width 21 height 8
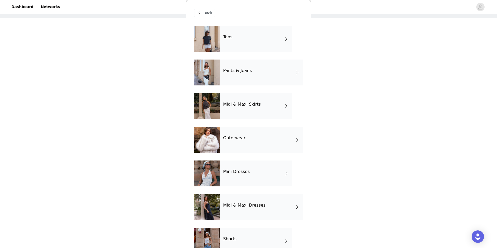
scroll to position [15, 0]
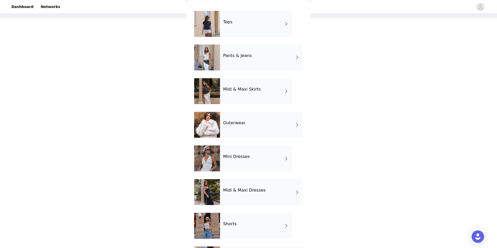
click at [259, 122] on div "Outerwear" at bounding box center [261, 125] width 83 height 26
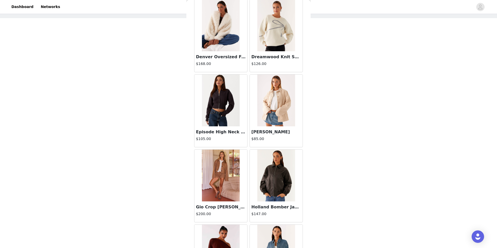
scroll to position [491, 0]
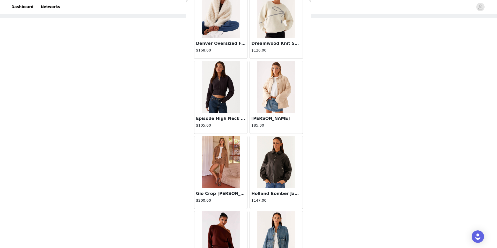
click at [284, 98] on img at bounding box center [276, 87] width 38 height 52
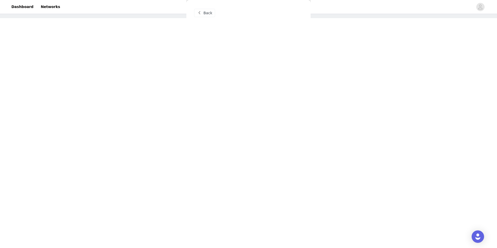
scroll to position [0, 0]
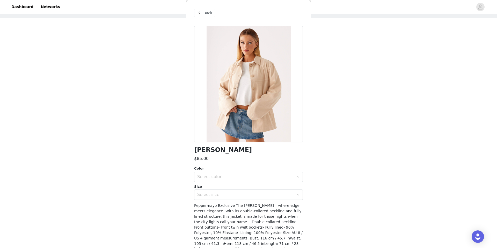
click at [213, 152] on h1 "[PERSON_NAME]" at bounding box center [223, 150] width 58 height 7
copy div "[PERSON_NAME]"
click at [198, 14] on span at bounding box center [199, 13] width 6 height 6
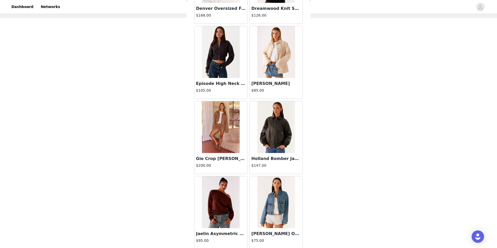
scroll to position [544, 0]
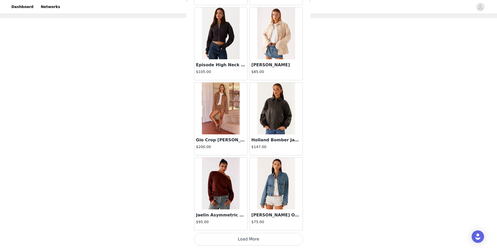
click at [245, 236] on button "Load More" at bounding box center [248, 239] width 109 height 12
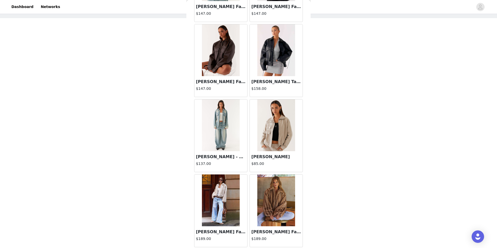
scroll to position [916, 0]
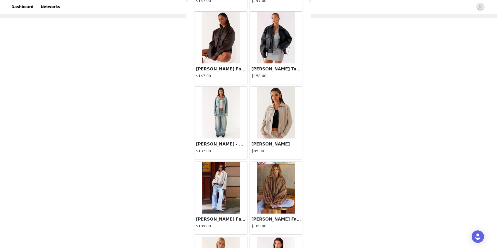
click at [276, 146] on h3 "[PERSON_NAME]" at bounding box center [277, 144] width 50 height 6
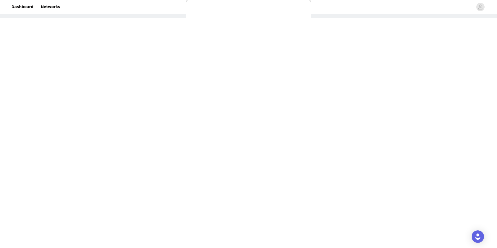
scroll to position [0, 0]
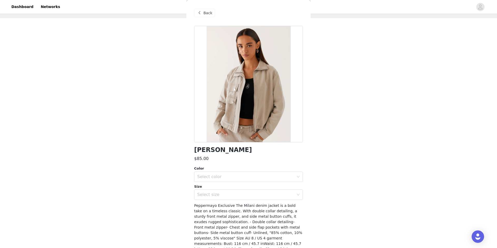
click at [233, 147] on h1 "[PERSON_NAME]" at bounding box center [223, 150] width 58 height 7
copy div "[PERSON_NAME]"
click at [206, 15] on span "Back" at bounding box center [208, 12] width 9 height 5
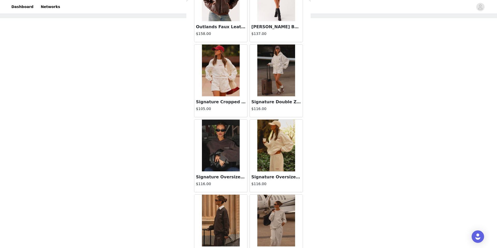
scroll to position [1296, 0]
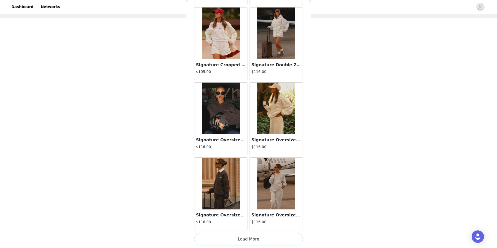
click at [235, 239] on button "Load More" at bounding box center [248, 239] width 109 height 12
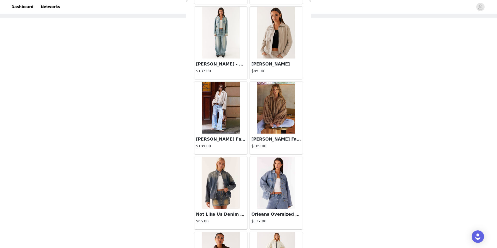
scroll to position [966, 0]
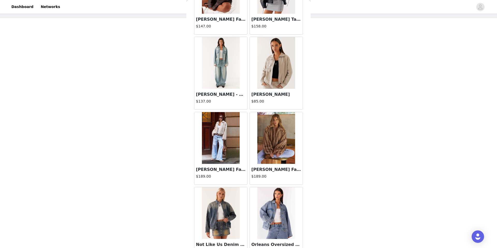
click at [233, 146] on img at bounding box center [221, 138] width 38 height 52
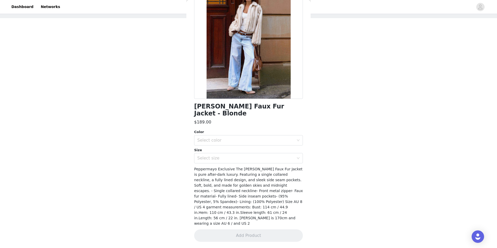
scroll to position [0, 0]
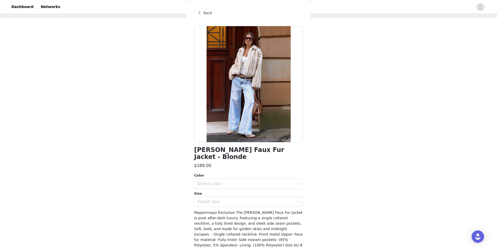
click at [232, 155] on div "[PERSON_NAME] Faux Fur Jacket - Blonde $189.00 Color Select color Size Select s…" at bounding box center [248, 159] width 109 height 266
click at [232, 150] on h1 "[PERSON_NAME] Faux Fur Jacket - Blonde" at bounding box center [248, 154] width 109 height 14
copy div "[PERSON_NAME] Faux Fur Jacket - Blonde"
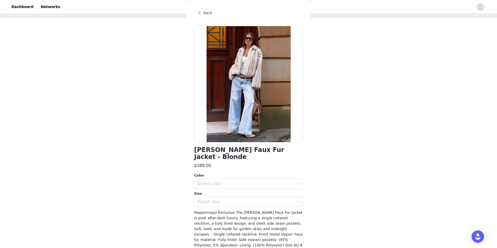
click at [200, 13] on span at bounding box center [199, 13] width 6 height 6
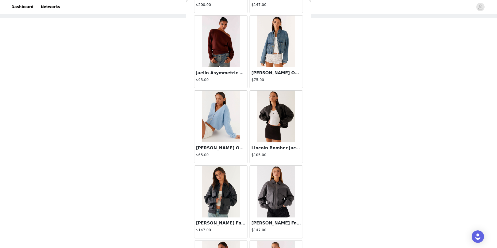
scroll to position [702, 0]
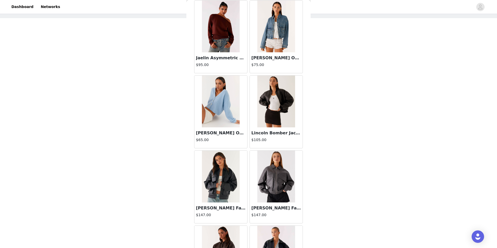
click at [216, 107] on img at bounding box center [221, 102] width 38 height 52
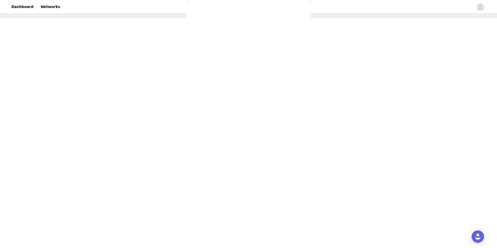
scroll to position [0, 0]
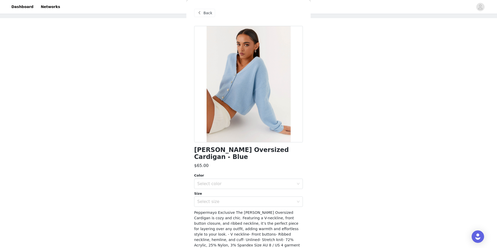
click at [229, 148] on h1 "[PERSON_NAME] Oversized Cardigan - Blue" at bounding box center [248, 154] width 109 height 14
copy div "[PERSON_NAME] Oversized Cardigan - Blue"
click at [195, 17] on div "Back" at bounding box center [248, 13] width 109 height 26
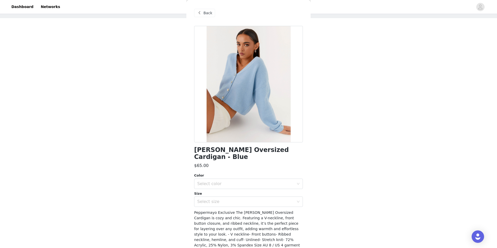
click at [196, 16] on span at bounding box center [199, 13] width 6 height 6
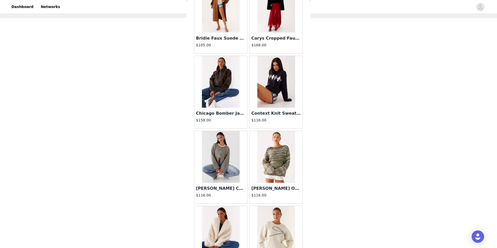
scroll to position [285, 0]
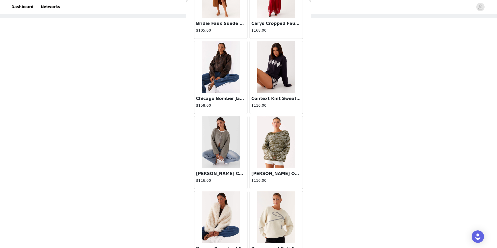
click at [269, 95] on div "Context Knit Sweater - Navy $116.00" at bounding box center [276, 103] width 53 height 21
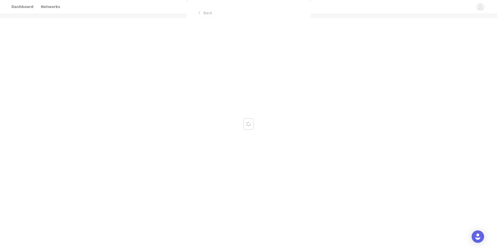
scroll to position [0, 0]
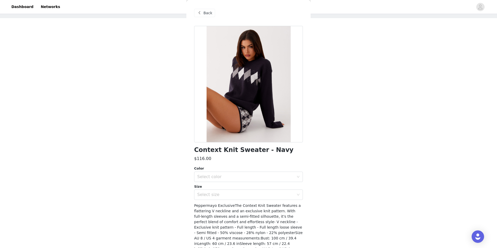
click at [235, 152] on h1 "Context Knit Sweater - Navy" at bounding box center [243, 150] width 99 height 7
copy div "Context Knit Sweater - Navy"
click at [210, 6] on div "Back" at bounding box center [248, 13] width 109 height 26
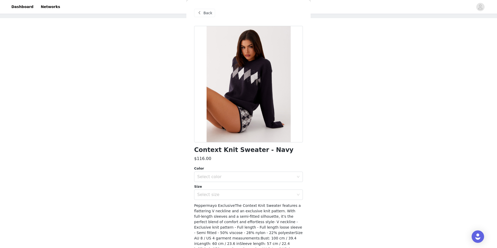
click at [206, 13] on span "Back" at bounding box center [208, 12] width 9 height 5
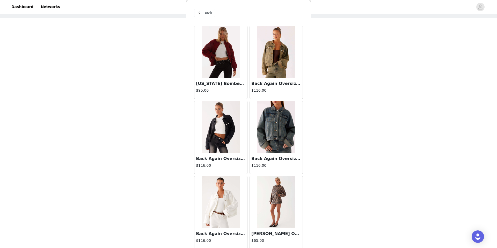
click at [200, 13] on span at bounding box center [199, 13] width 6 height 6
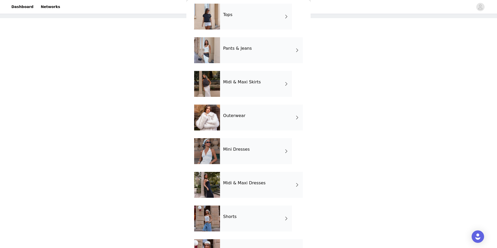
scroll to position [47, 0]
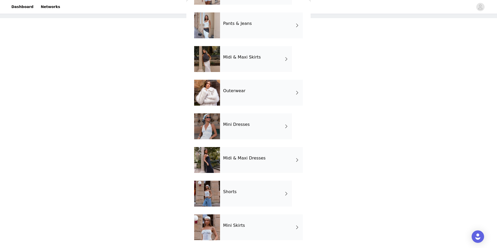
click at [249, 37] on div "Pants & Jeans" at bounding box center [261, 25] width 83 height 26
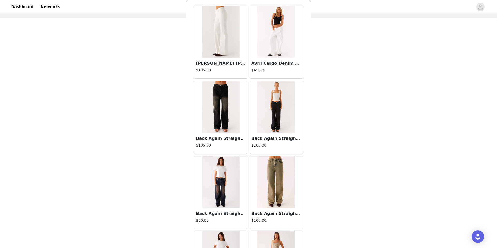
scroll to position [49, 0]
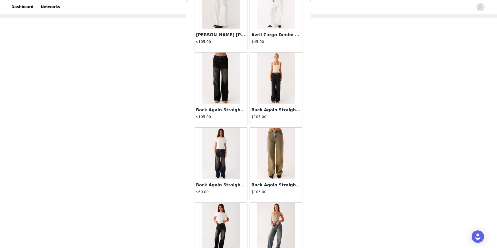
click at [218, 102] on img at bounding box center [221, 79] width 38 height 52
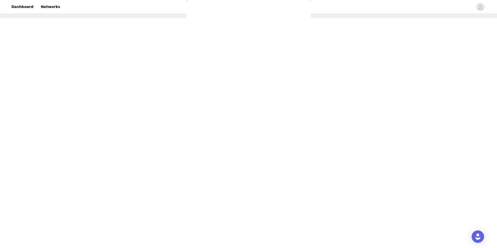
scroll to position [0, 0]
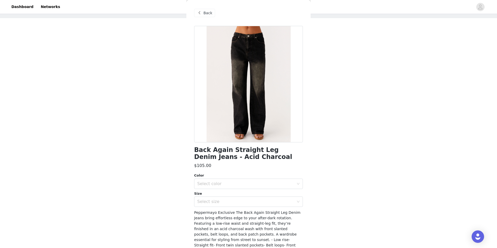
click at [206, 13] on span "Back" at bounding box center [208, 12] width 9 height 5
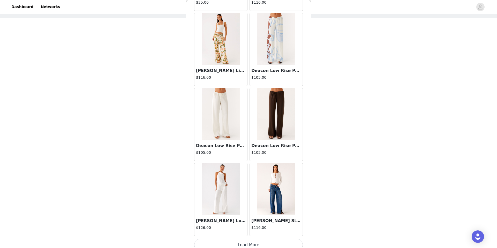
scroll to position [544, 0]
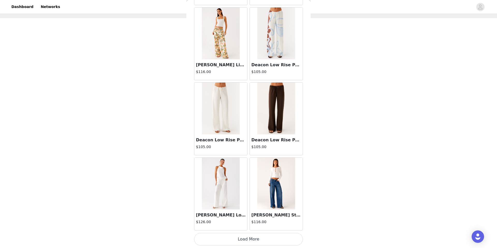
click at [234, 239] on button "Load More" at bounding box center [248, 239] width 109 height 12
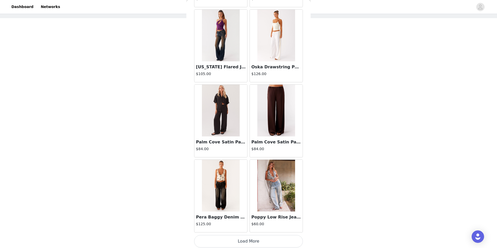
scroll to position [1296, 0]
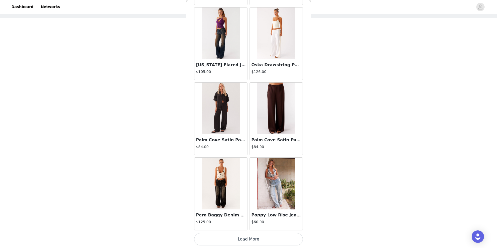
click at [219, 235] on button "Load More" at bounding box center [248, 239] width 109 height 12
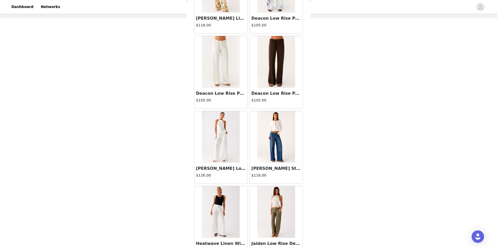
scroll to position [591, 0]
click at [266, 59] on img at bounding box center [276, 62] width 38 height 52
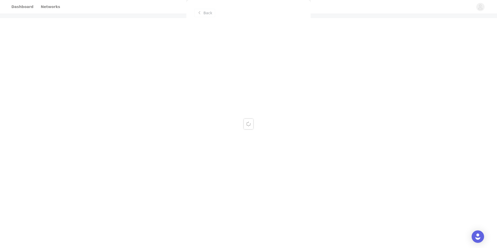
scroll to position [0, 0]
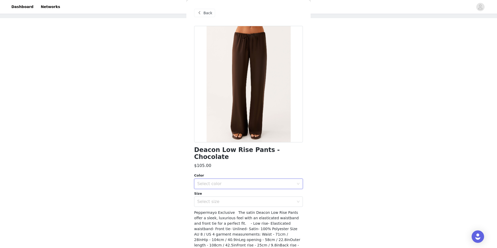
click at [224, 179] on div "Select color" at bounding box center [246, 184] width 99 height 10
click at [219, 186] on li "Chocolate" at bounding box center [248, 188] width 109 height 8
click at [216, 197] on div "Select size" at bounding box center [246, 202] width 99 height 10
click at [171, 173] on div "STEP 1 OF 4 Select your styles! You will receive 4 products. 3/4 Selected Gio C…" at bounding box center [248, 101] width 497 height 220
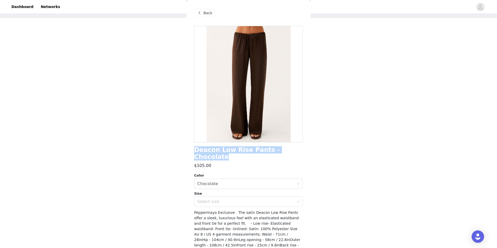
drag, startPoint x: 192, startPoint y: 149, endPoint x: 301, endPoint y: 152, distance: 109.1
click at [301, 152] on div "Back Deacon Low Rise Pants - Chocolate $105.00 Color Select color Chocolate Siz…" at bounding box center [248, 124] width 124 height 248
click at [213, 179] on div "Chocolate" at bounding box center [207, 184] width 21 height 10
click at [222, 199] on div "Select size" at bounding box center [245, 201] width 97 height 5
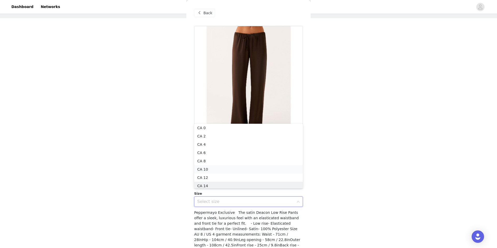
scroll to position [3, 0]
click at [216, 158] on li "CA 8" at bounding box center [248, 159] width 109 height 8
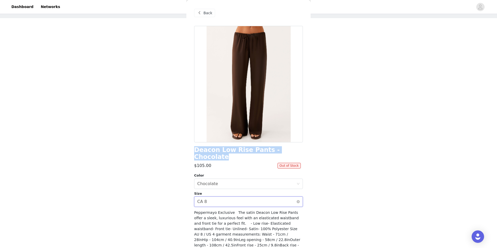
click at [207, 197] on div "Select size CA 8" at bounding box center [246, 202] width 99 height 10
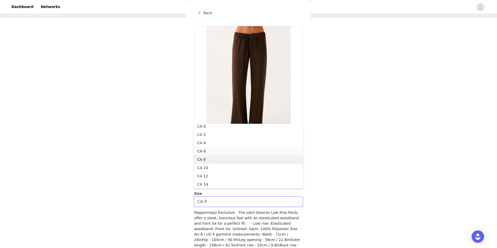
click at [203, 154] on li "CA 6" at bounding box center [248, 151] width 109 height 8
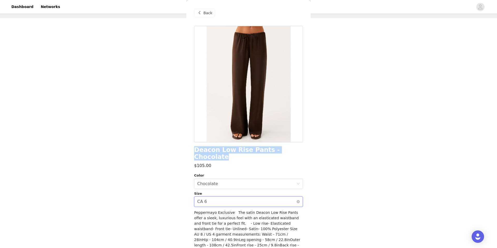
click at [208, 197] on div "Select size CA 6" at bounding box center [246, 202] width 99 height 10
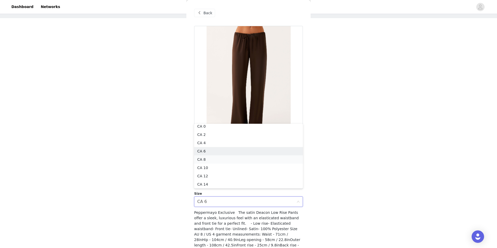
click at [209, 156] on li "CA 8" at bounding box center [248, 159] width 109 height 8
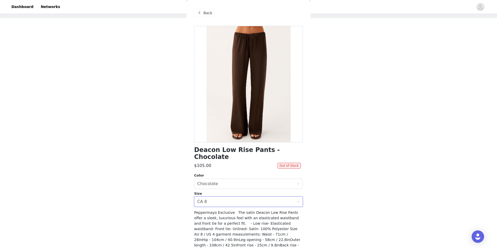
click at [201, 11] on span at bounding box center [199, 13] width 6 height 6
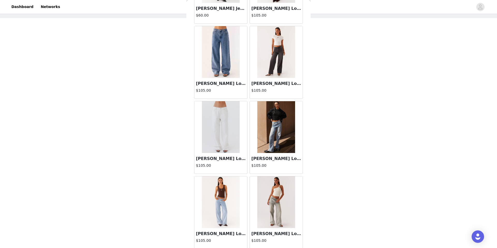
scroll to position [884, 0]
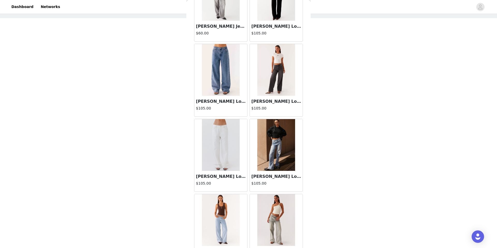
click at [273, 82] on img at bounding box center [276, 70] width 38 height 52
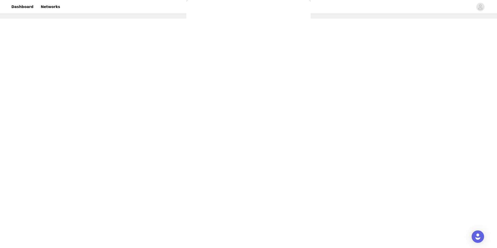
scroll to position [0, 0]
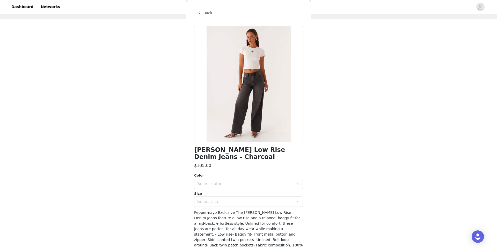
click at [217, 150] on h1 "[PERSON_NAME] Low Rise Denim Jeans - Charcoal" at bounding box center [248, 154] width 109 height 14
click at [207, 15] on span "Back" at bounding box center [208, 12] width 9 height 5
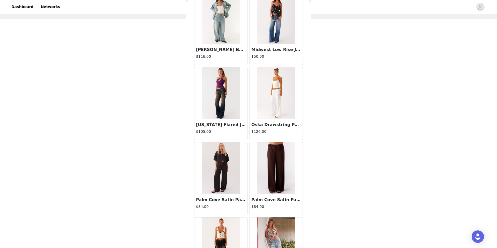
scroll to position [1245, 0]
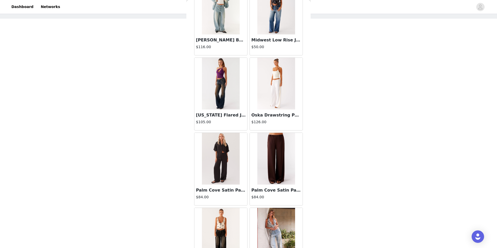
click at [275, 152] on img at bounding box center [276, 159] width 38 height 52
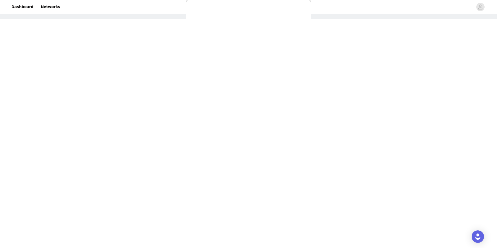
scroll to position [0, 0]
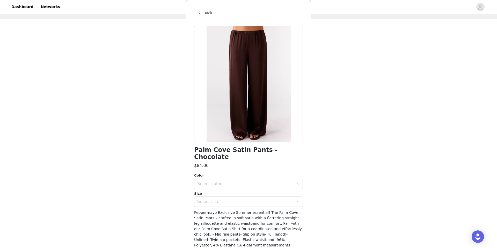
click at [211, 150] on h1 "Palm Cove Satin Pants - Chocolate" at bounding box center [248, 154] width 109 height 14
click at [229, 179] on div "Select color" at bounding box center [246, 184] width 99 height 10
click at [216, 199] on div "Select size" at bounding box center [245, 201] width 97 height 5
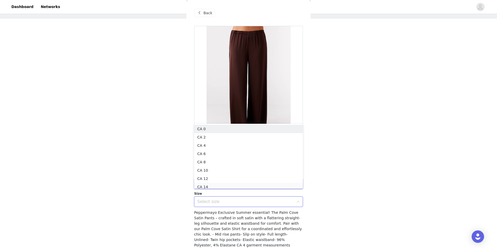
scroll to position [3, 0]
click at [207, 160] on li "CA 8" at bounding box center [248, 159] width 109 height 8
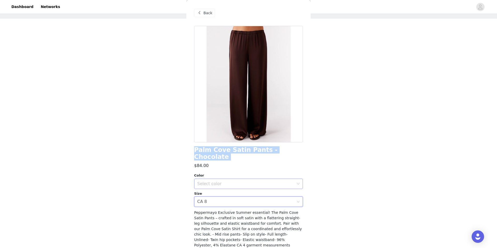
click at [212, 181] on div "Select color" at bounding box center [245, 183] width 97 height 5
click at [214, 185] on li "Chocolate" at bounding box center [248, 188] width 109 height 8
click at [170, 175] on div "STEP 1 OF 4 Select your styles! You will receive 4 products. 3/4 Selected Gio C…" at bounding box center [248, 102] width 497 height 220
click at [204, 9] on div "Back" at bounding box center [204, 13] width 21 height 8
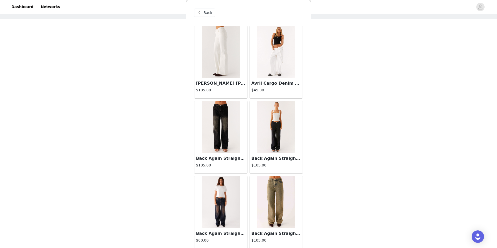
scroll to position [0, 0]
click at [207, 13] on span "Back" at bounding box center [208, 12] width 9 height 5
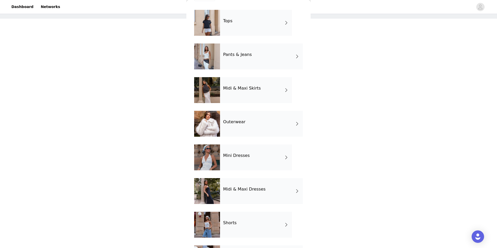
scroll to position [15, 0]
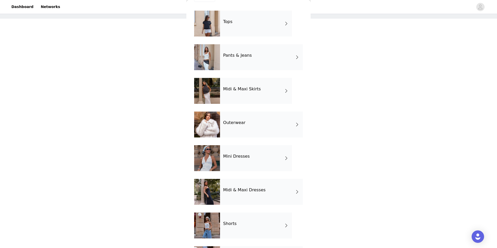
click at [245, 117] on div "Outerwear" at bounding box center [261, 125] width 83 height 26
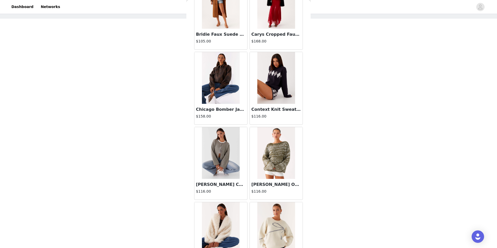
scroll to position [278, 0]
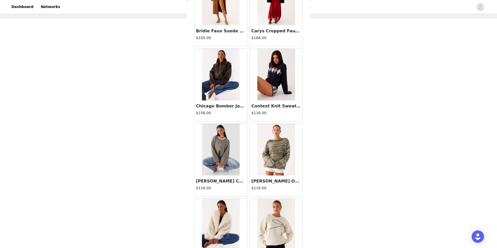
click at [284, 84] on img at bounding box center [276, 75] width 38 height 52
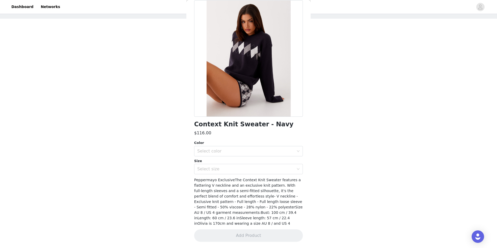
scroll to position [27, 0]
click at [240, 121] on h1 "Context Knit Sweater - Navy" at bounding box center [243, 124] width 99 height 7
click at [221, 146] on div "Select color" at bounding box center [246, 151] width 99 height 10
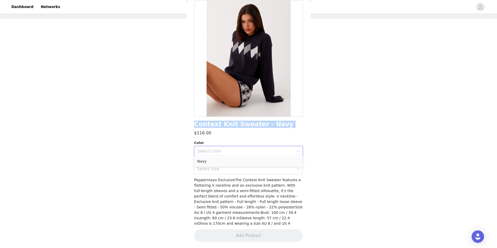
click at [218, 160] on li "Navy" at bounding box center [248, 161] width 109 height 8
click at [214, 167] on div "Select size" at bounding box center [245, 169] width 97 height 5
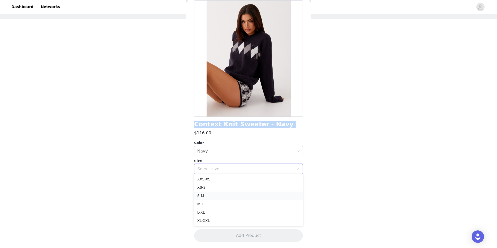
click at [203, 193] on li "S-M" at bounding box center [248, 196] width 109 height 8
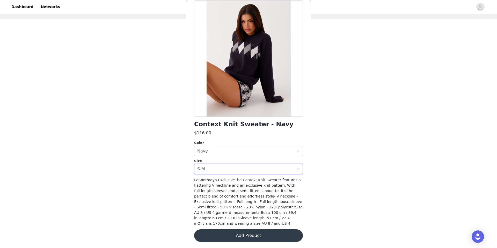
click at [174, 177] on div "STEP 1 OF 4 Select your styles! You will receive 4 products. 3/4 Selected Gio C…" at bounding box center [248, 102] width 497 height 220
click at [243, 236] on button "Add Product" at bounding box center [248, 235] width 109 height 12
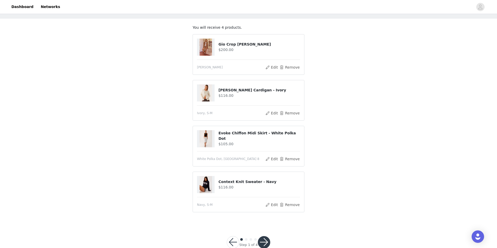
drag, startPoint x: 264, startPoint y: 44, endPoint x: 218, endPoint y: 43, distance: 45.9
click at [218, 43] on div "Gio Crop Jacket - Brown $200.00" at bounding box center [248, 47] width 103 height 17
click at [264, 241] on button "button" at bounding box center [264, 242] width 12 height 12
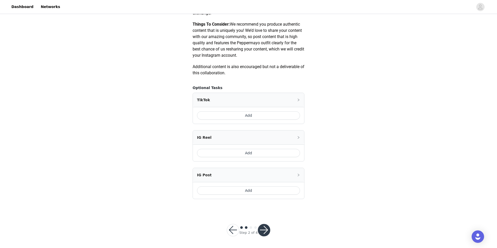
scroll to position [257, 0]
click at [238, 152] on button "Add" at bounding box center [248, 152] width 103 height 8
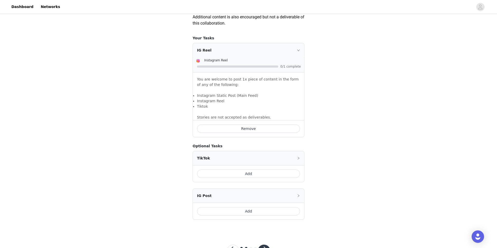
scroll to position [327, 0]
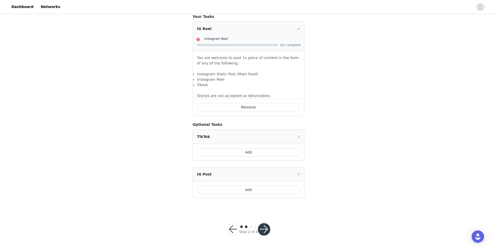
click at [245, 191] on button "Add" at bounding box center [248, 190] width 103 height 8
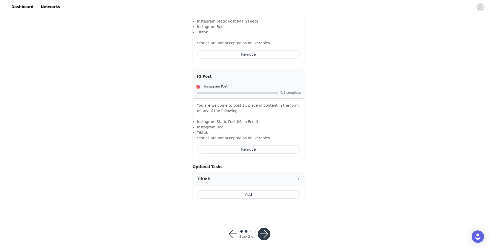
scroll to position [385, 0]
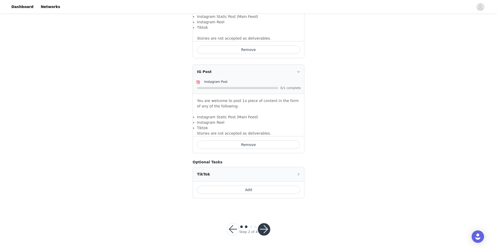
click at [268, 235] on div at bounding box center [264, 229] width 12 height 12
click at [267, 193] on button "Add" at bounding box center [248, 190] width 103 height 8
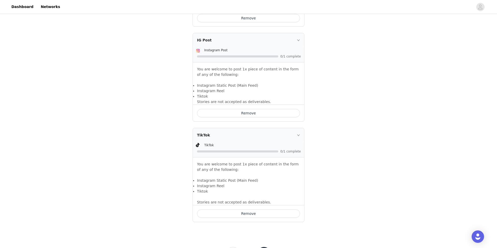
scroll to position [440, 0]
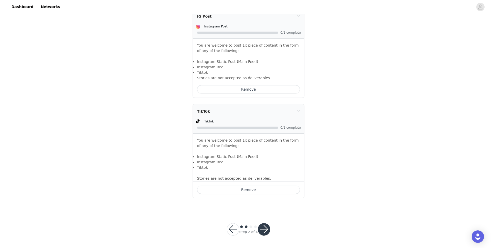
click at [265, 226] on button "button" at bounding box center [264, 229] width 12 height 12
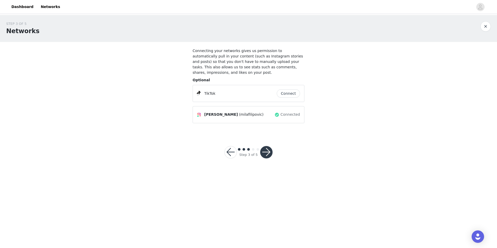
click at [268, 148] on button "button" at bounding box center [266, 152] width 12 height 12
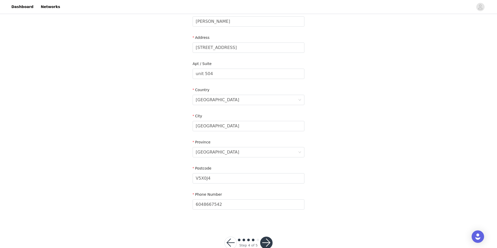
scroll to position [105, 0]
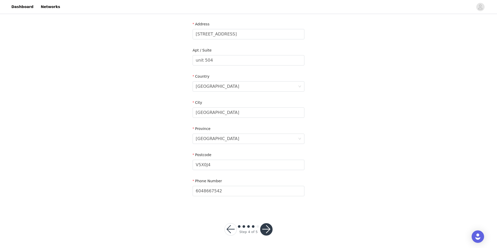
click at [263, 231] on button "button" at bounding box center [266, 229] width 12 height 12
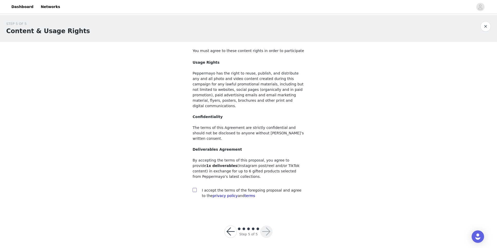
click at [193, 188] on input "checkbox" at bounding box center [195, 190] width 4 height 4
checkbox input "true"
click at [261, 226] on div at bounding box center [266, 232] width 12 height 12
click at [265, 226] on button "button" at bounding box center [266, 232] width 12 height 12
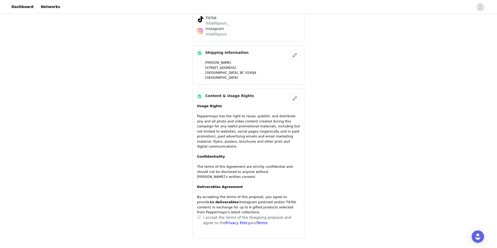
scroll to position [392, 0]
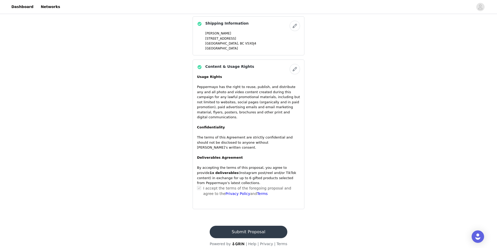
click at [231, 226] on button "Submit Proposal" at bounding box center [248, 232] width 77 height 12
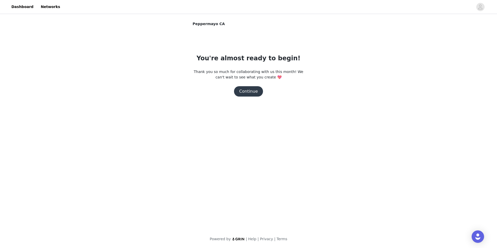
click at [239, 93] on button "Continue" at bounding box center [248, 91] width 29 height 10
